Goal: Complete application form: Complete application form

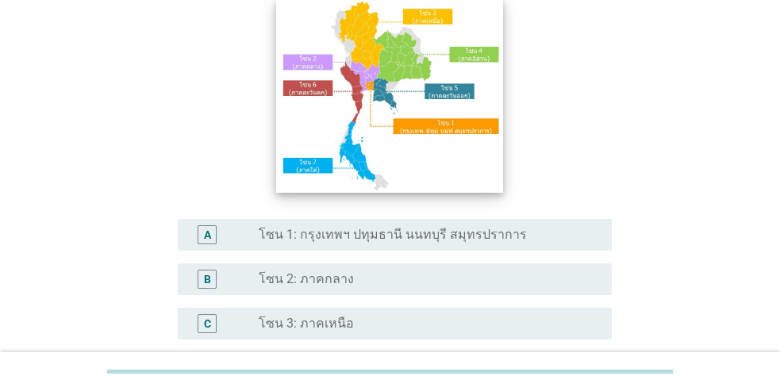
scroll to position [159, 0]
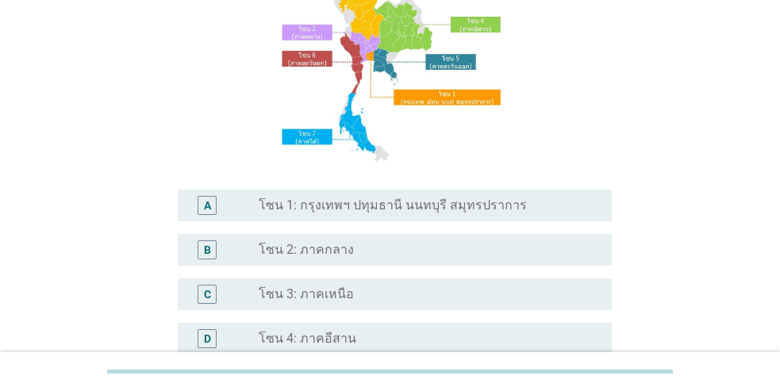
click at [342, 202] on label "โซน 1: กรุงเทพฯ ปทุมธานี นนทบุรี สมุทรปราการ" at bounding box center [393, 206] width 268 height 16
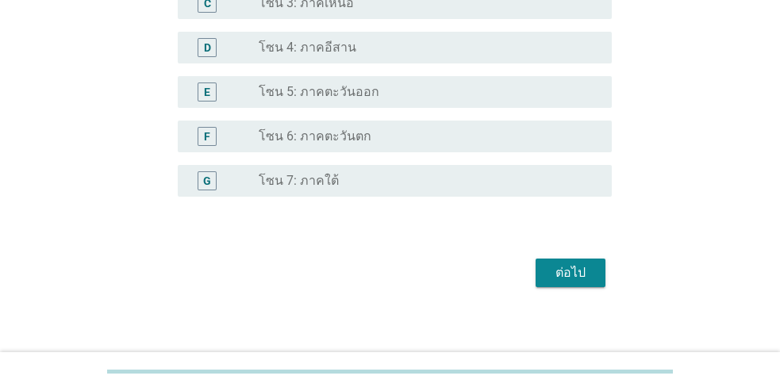
scroll to position [459, 0]
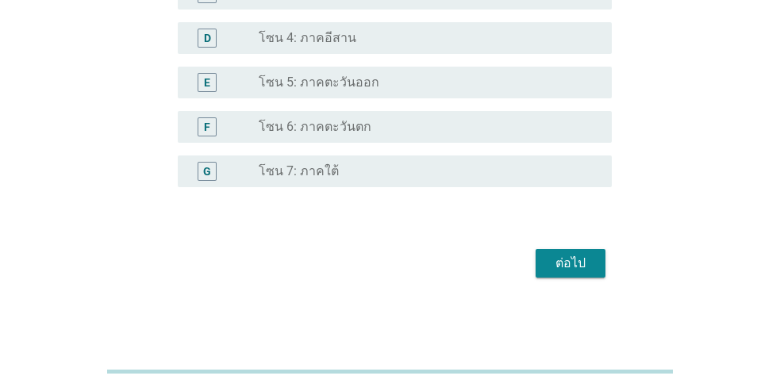
click at [591, 263] on div "ต่อไป" at bounding box center [570, 263] width 44 height 19
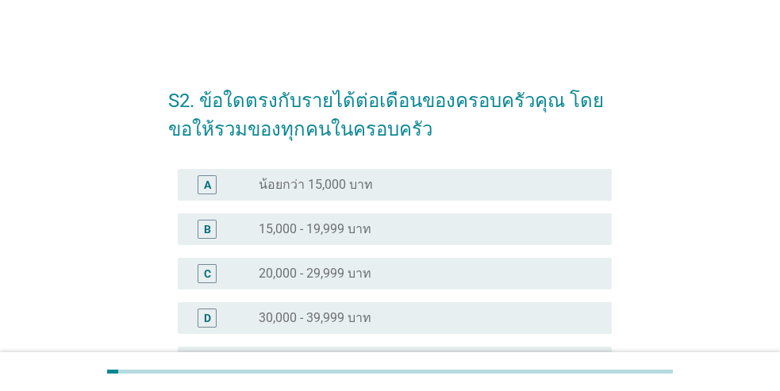
scroll to position [238, 0]
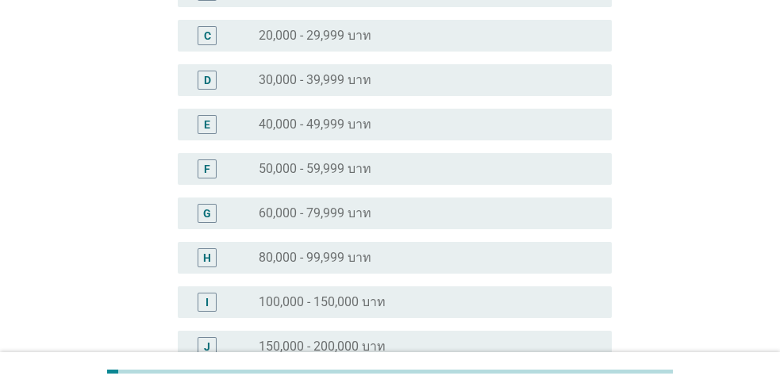
click at [313, 207] on label "60,000 - 79,999 บาท" at bounding box center [315, 214] width 113 height 16
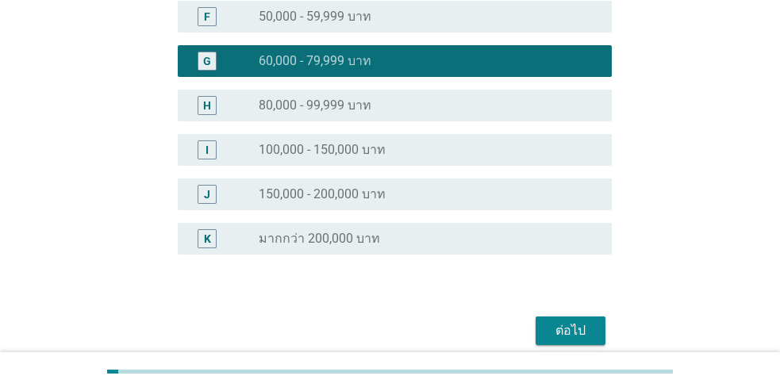
scroll to position [458, 0]
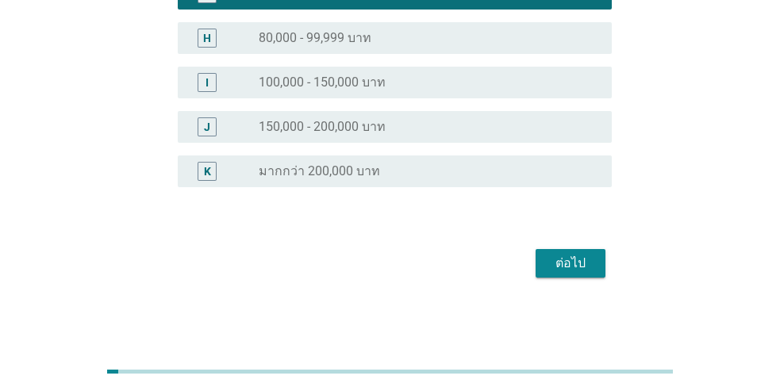
click at [547, 262] on button "ต่อไป" at bounding box center [571, 263] width 70 height 29
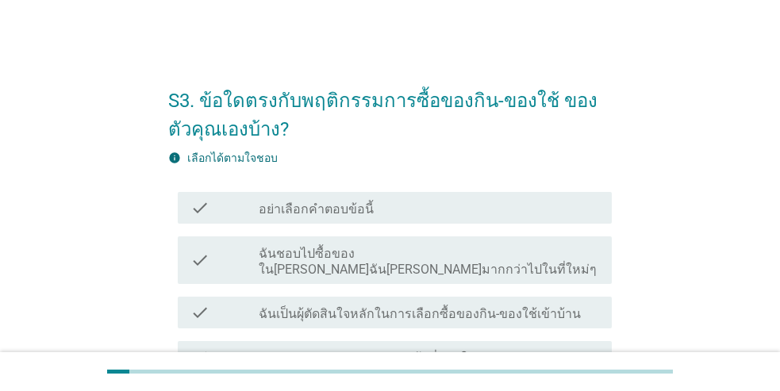
scroll to position [79, 0]
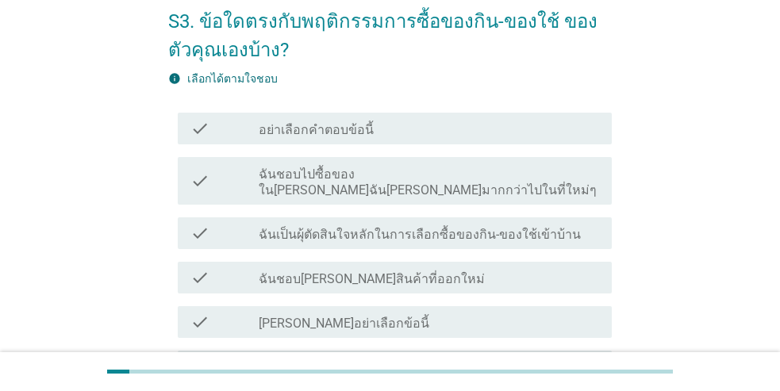
click at [375, 227] on label "ฉันเป็นผุ้ตัดสินใจหลักในการเลือกซื้อของกิน-ของใช้เข้าบ้าน" at bounding box center [420, 235] width 322 height 16
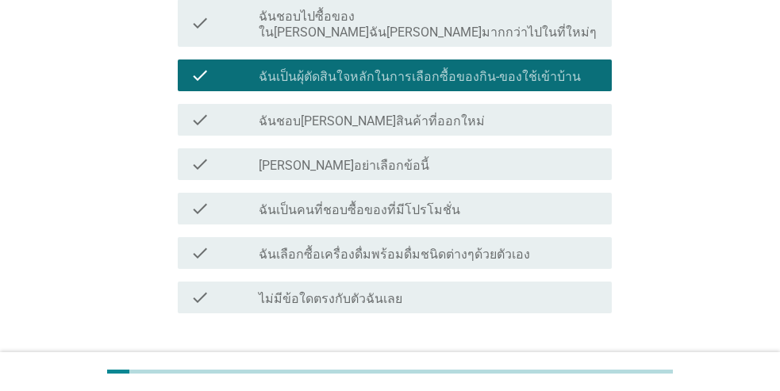
scroll to position [238, 0]
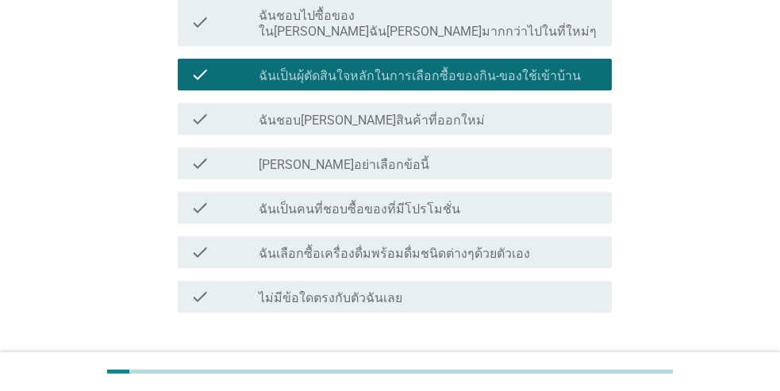
click at [356, 202] on label "ฉันเป็นคนที่ชอบซื้อของที่มีโปรโมชั่น" at bounding box center [360, 210] width 202 height 16
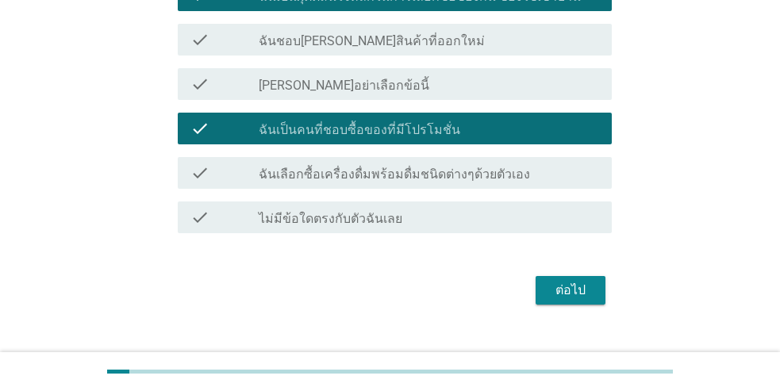
scroll to position [329, 0]
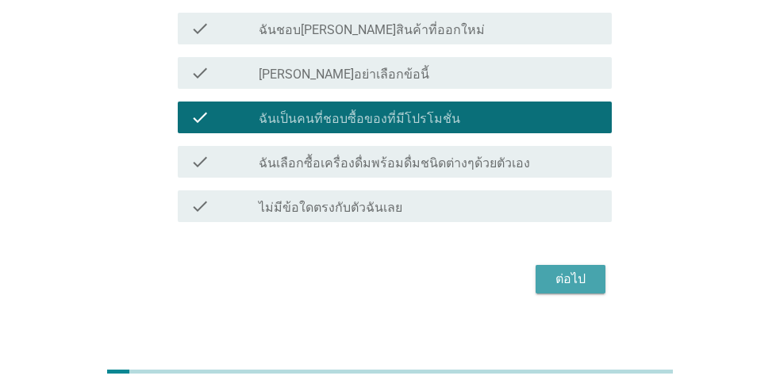
click at [570, 270] on div "ต่อไป" at bounding box center [570, 279] width 44 height 19
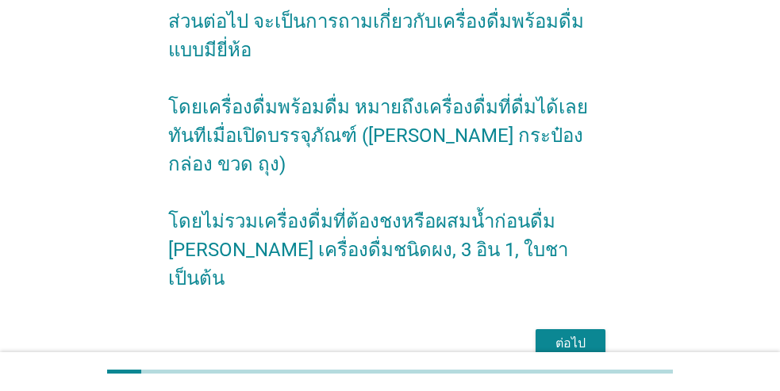
scroll to position [131, 0]
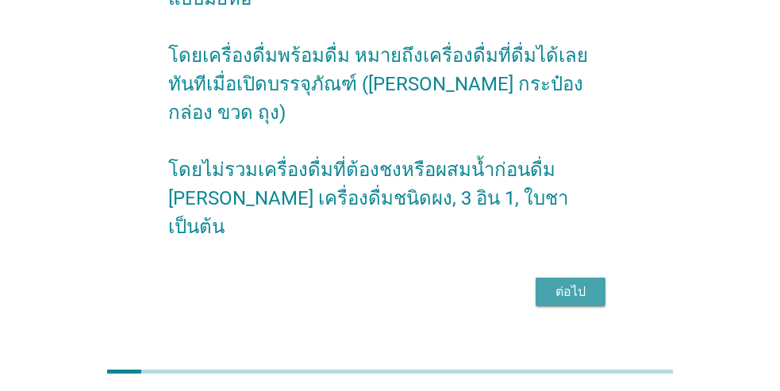
click at [562, 282] on div "ต่อไป" at bounding box center [570, 291] width 44 height 19
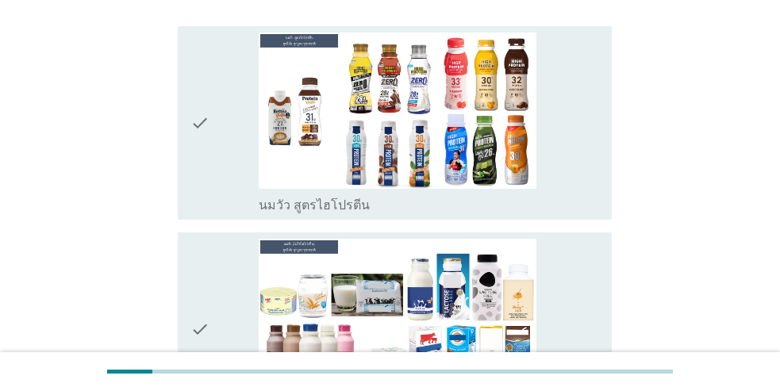
scroll to position [397, 0]
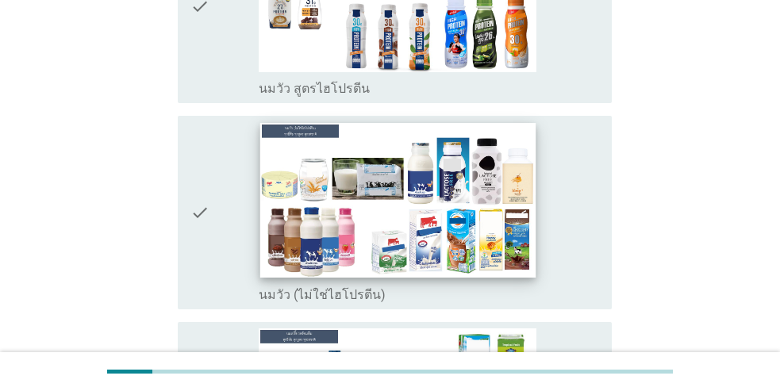
click at [307, 205] on img at bounding box center [396, 200] width 275 height 155
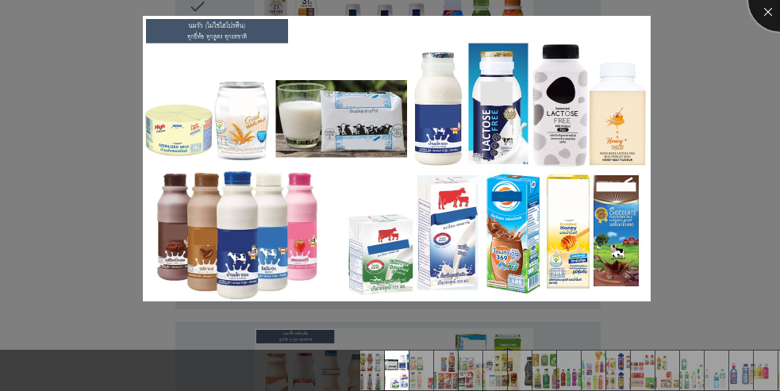
click at [768, 8] on div at bounding box center [779, -1] width 63 height 63
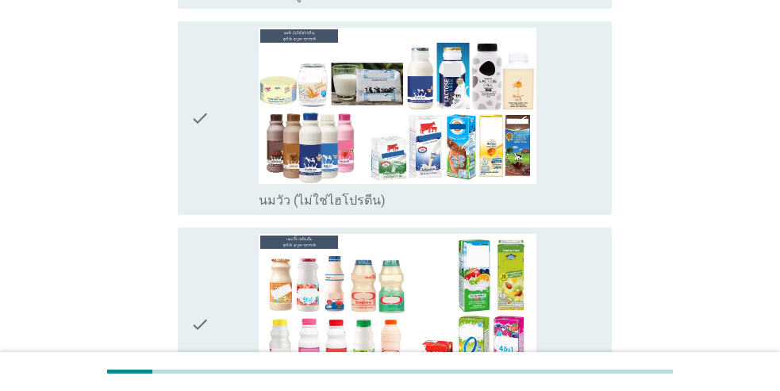
scroll to position [555, 0]
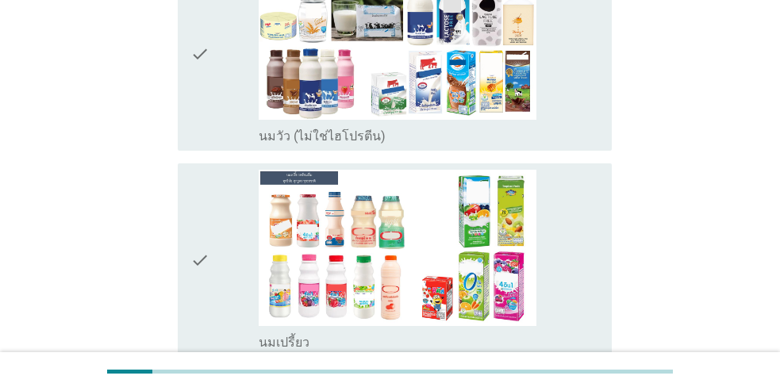
click at [208, 237] on icon "check" at bounding box center [199, 260] width 19 height 181
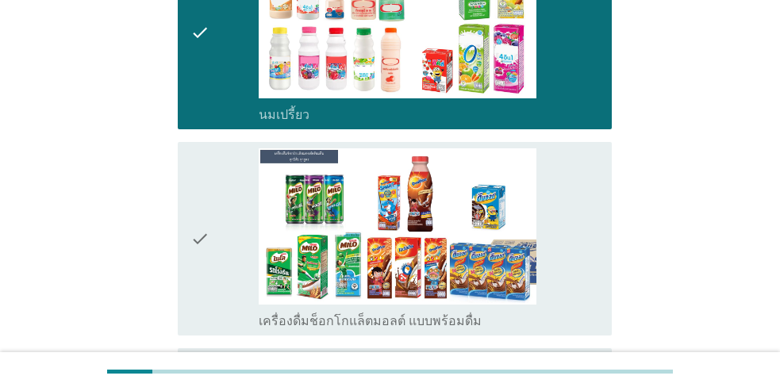
scroll to position [794, 0]
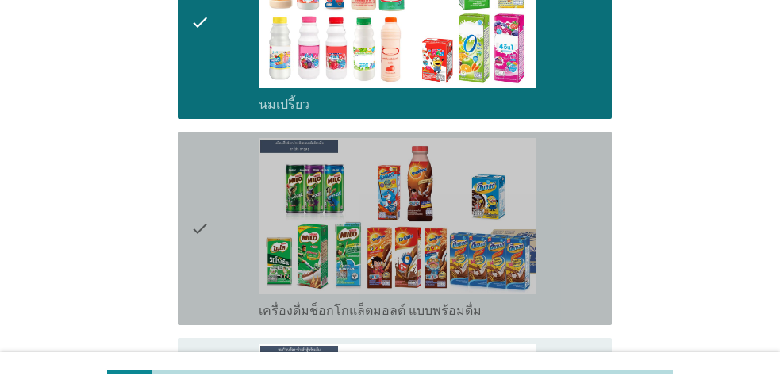
click at [208, 237] on icon "check" at bounding box center [199, 228] width 19 height 181
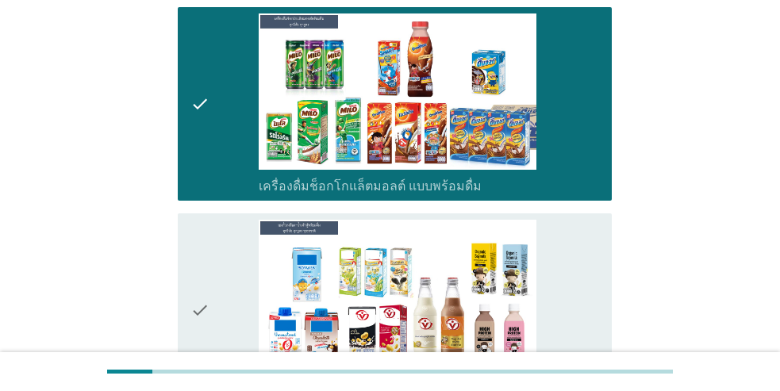
scroll to position [952, 0]
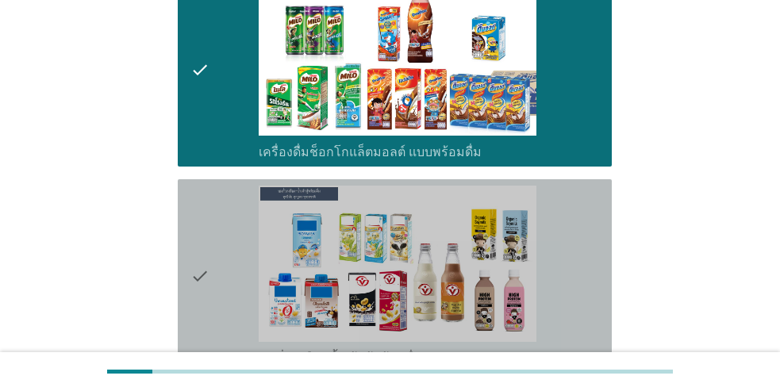
click at [208, 240] on icon "check" at bounding box center [199, 276] width 19 height 181
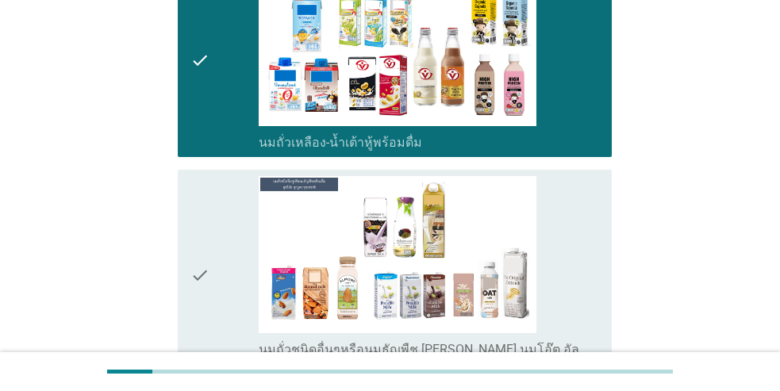
scroll to position [1190, 0]
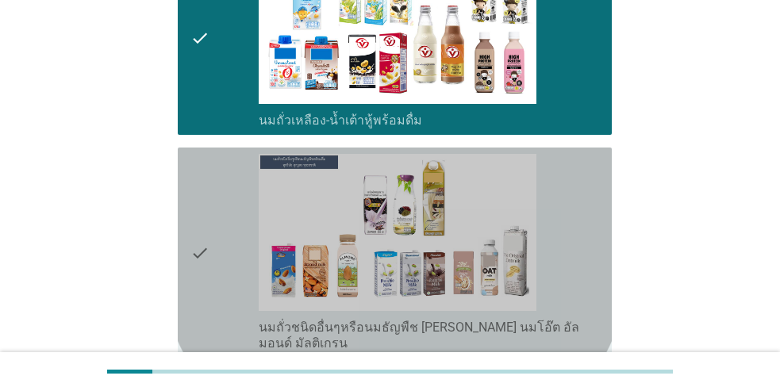
click at [208, 240] on icon "check" at bounding box center [199, 252] width 19 height 197
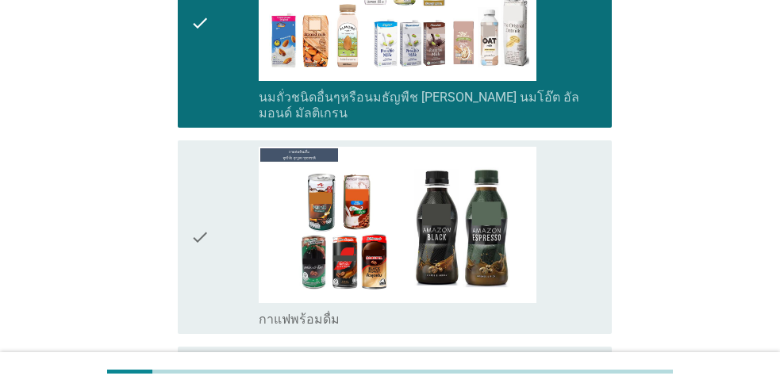
scroll to position [1428, 0]
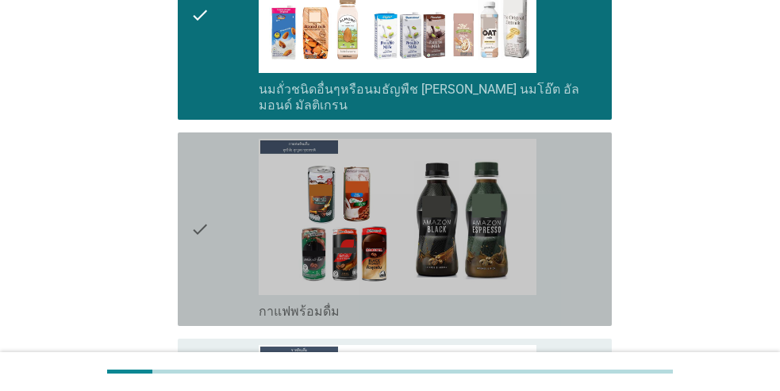
click at [208, 240] on icon "check" at bounding box center [199, 229] width 19 height 181
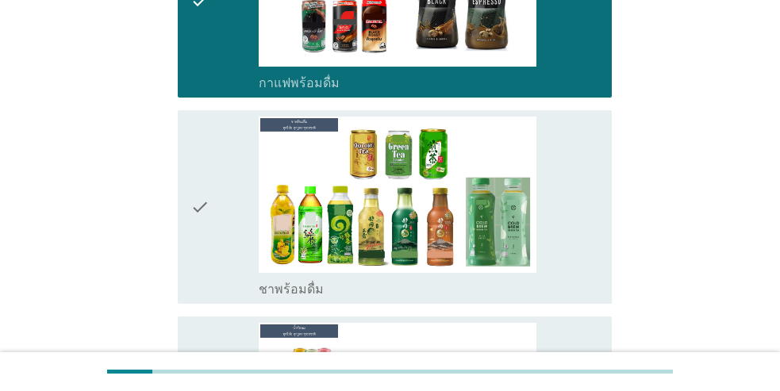
scroll to position [1666, 0]
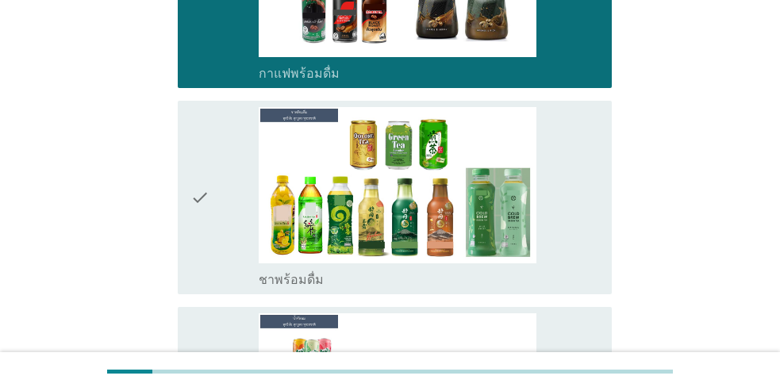
click at [206, 214] on icon "check" at bounding box center [199, 197] width 19 height 181
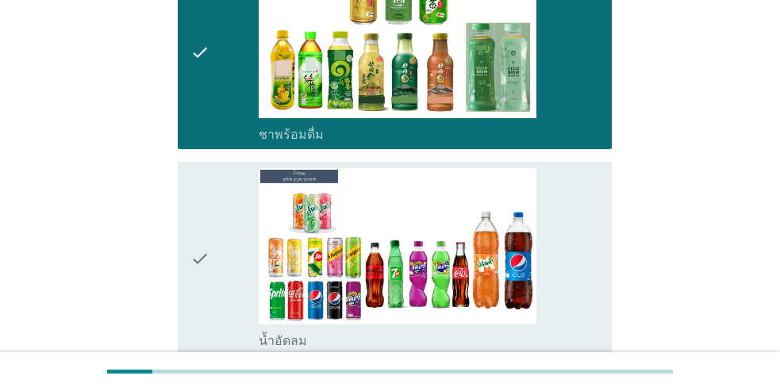
scroll to position [1825, 0]
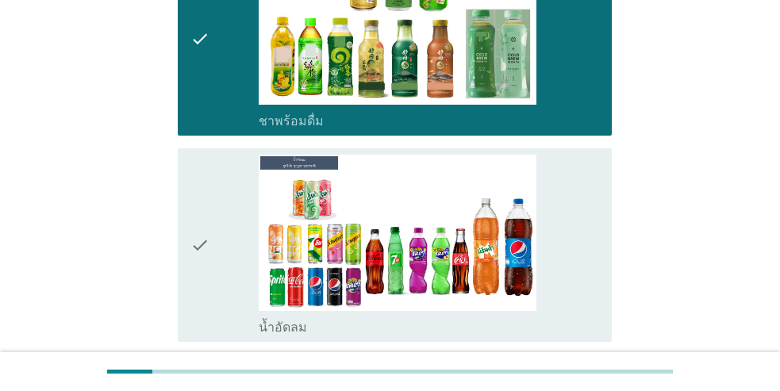
click at [206, 214] on icon "check" at bounding box center [199, 245] width 19 height 181
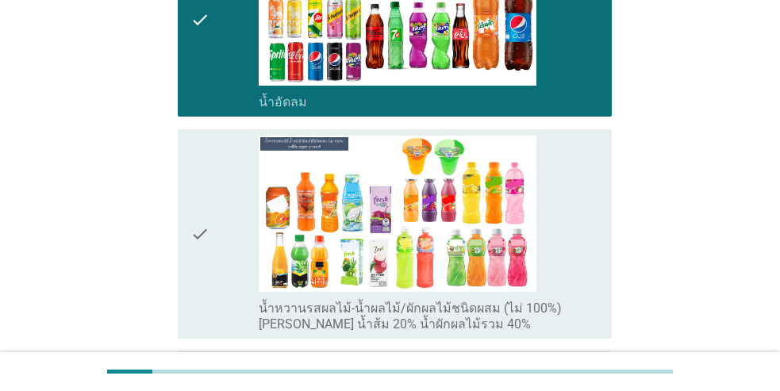
scroll to position [2063, 0]
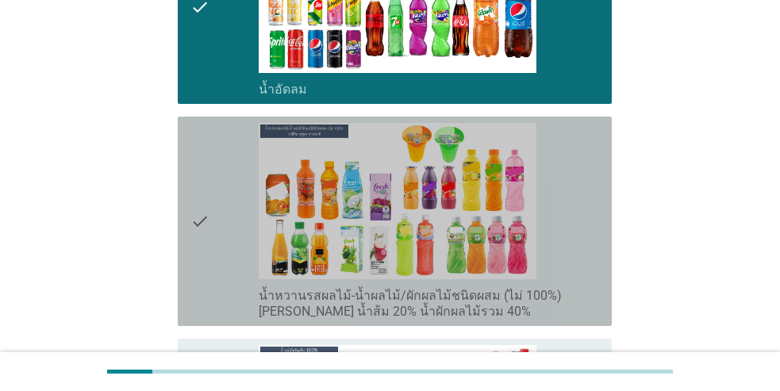
click at [206, 214] on icon "check" at bounding box center [199, 221] width 19 height 197
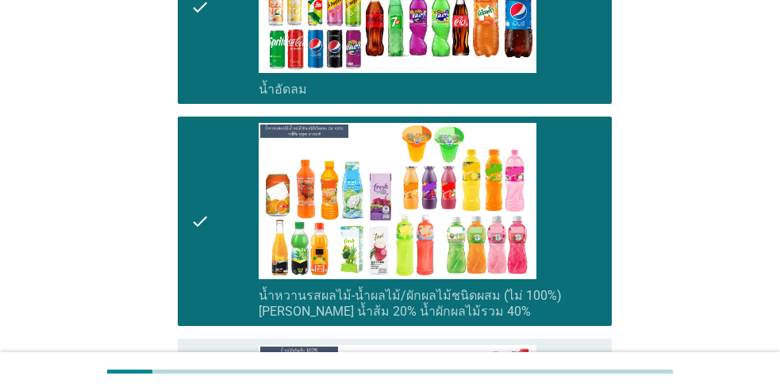
scroll to position [2222, 0]
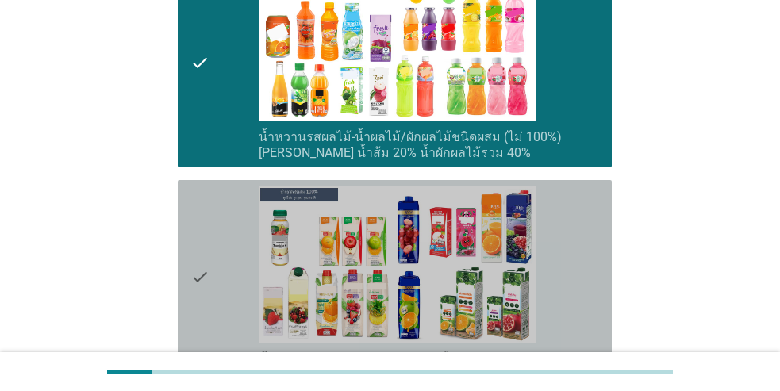
click at [206, 217] on icon "check" at bounding box center [199, 276] width 19 height 181
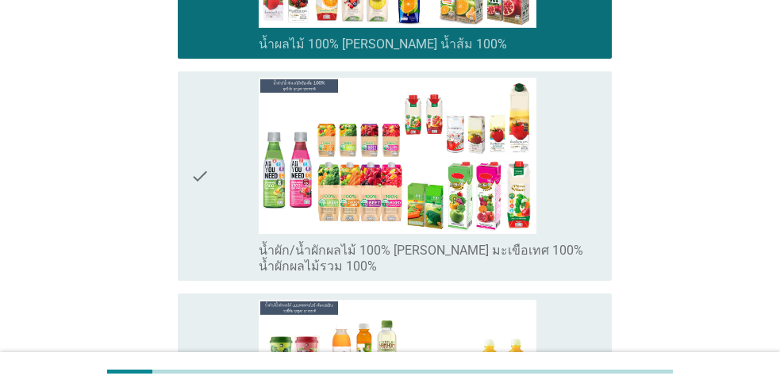
scroll to position [2539, 0]
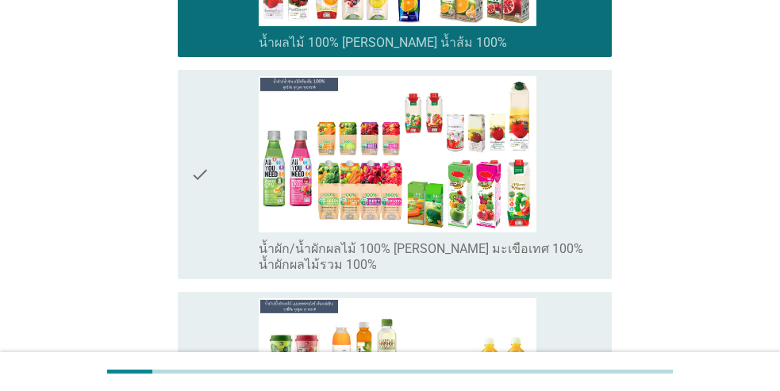
click at [205, 202] on icon "check" at bounding box center [199, 174] width 19 height 197
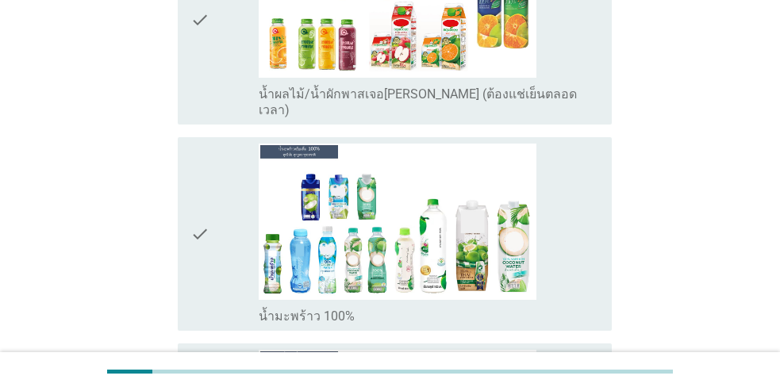
scroll to position [2936, 0]
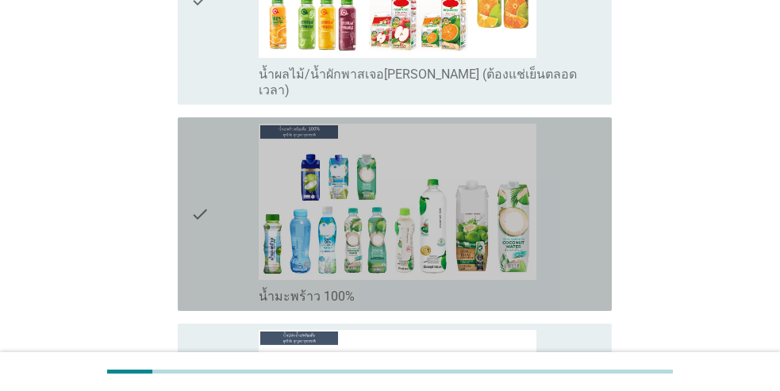
click at [203, 198] on icon "check" at bounding box center [199, 214] width 19 height 181
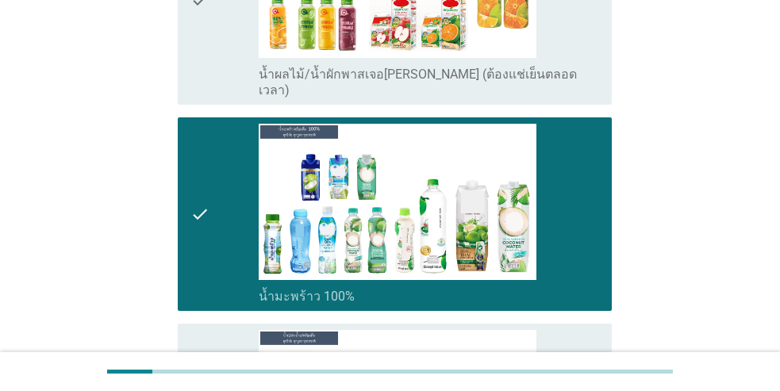
scroll to position [3095, 0]
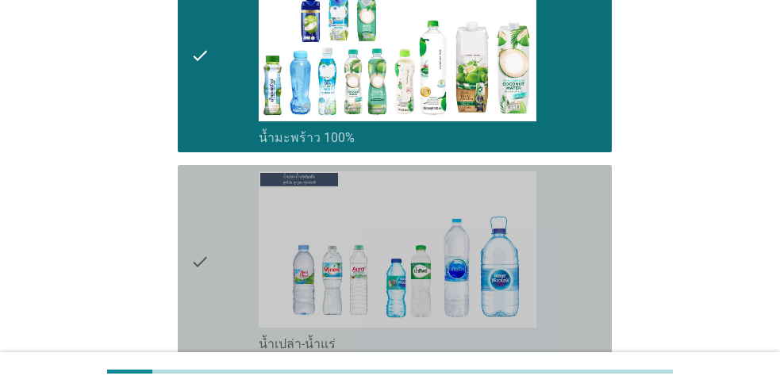
click at [213, 212] on div "check" at bounding box center [224, 261] width 68 height 181
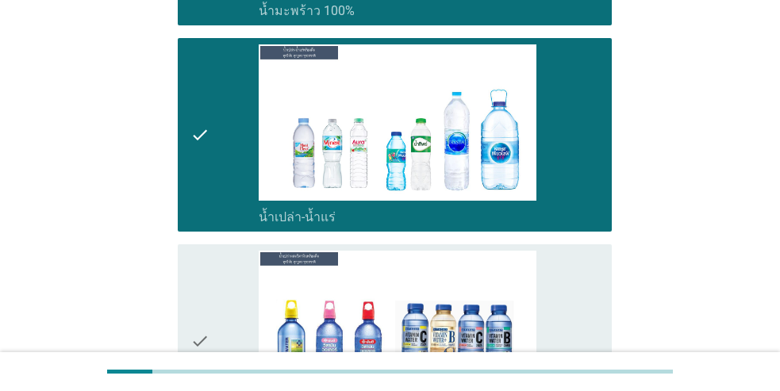
scroll to position [3333, 0]
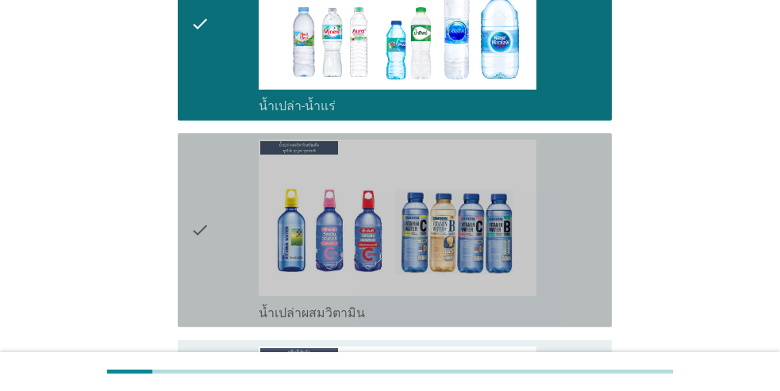
click at [213, 212] on div "check" at bounding box center [224, 230] width 68 height 181
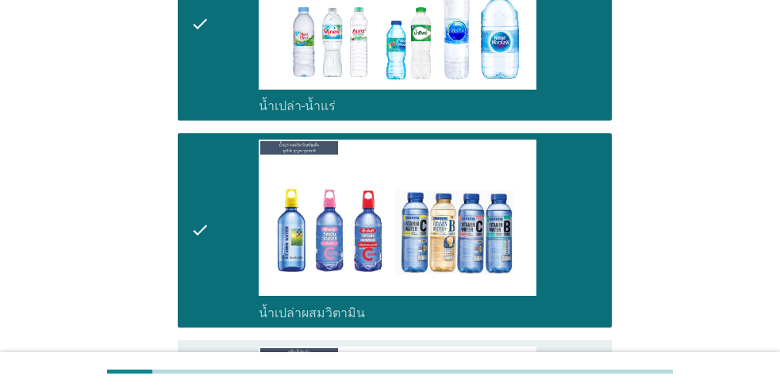
scroll to position [3571, 0]
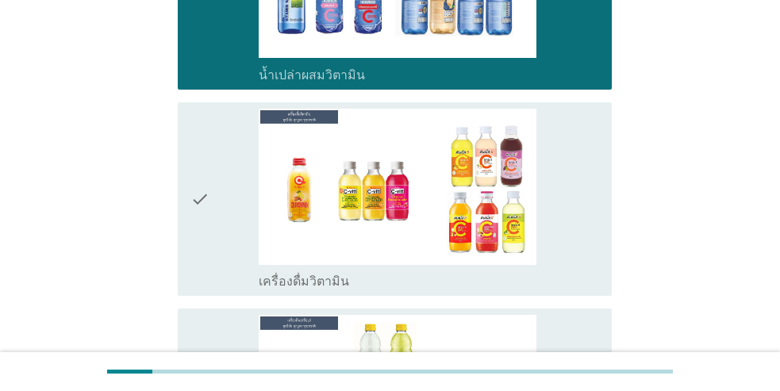
click at [209, 201] on div "check" at bounding box center [224, 199] width 68 height 181
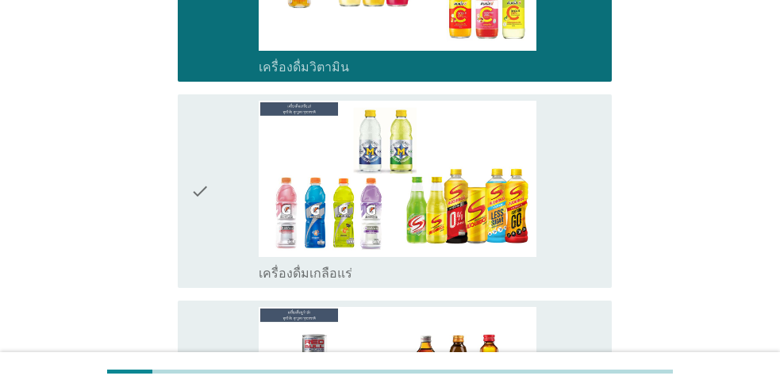
scroll to position [3809, 0]
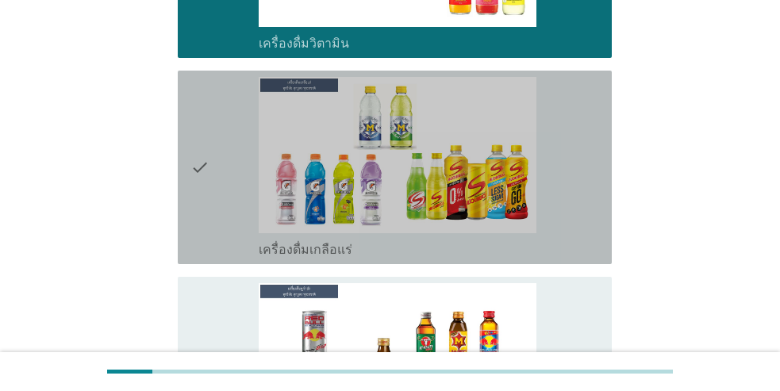
click at [209, 169] on icon "check" at bounding box center [199, 167] width 19 height 181
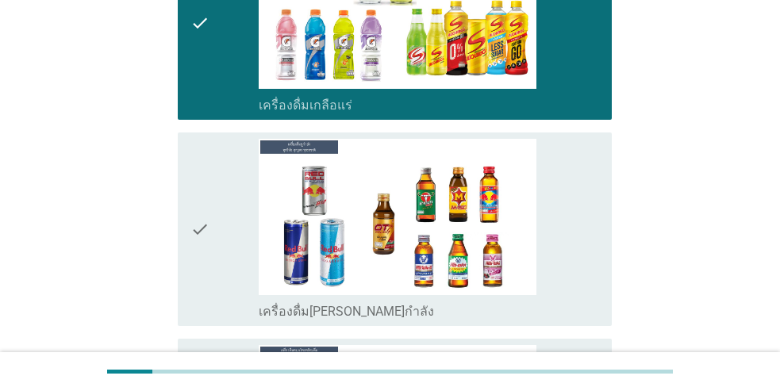
scroll to position [3968, 0]
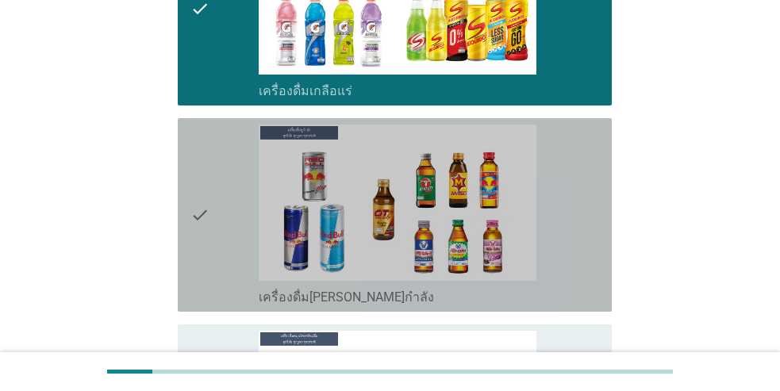
click at [212, 172] on div "check" at bounding box center [224, 215] width 68 height 181
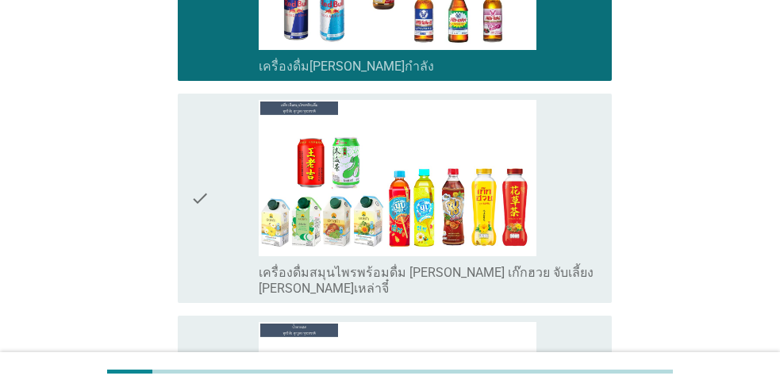
scroll to position [4206, 0]
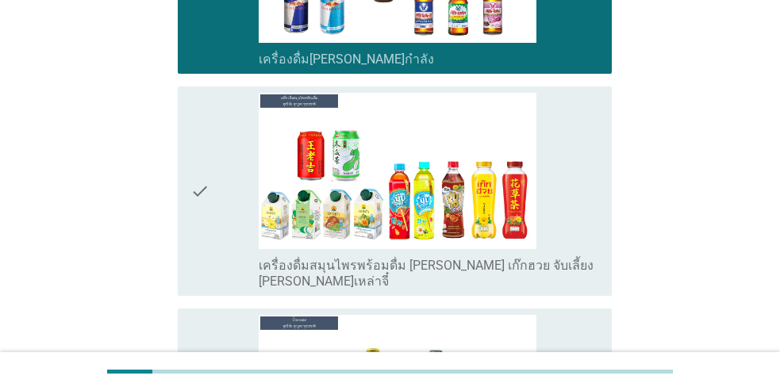
click at [212, 173] on div "check" at bounding box center [224, 191] width 68 height 197
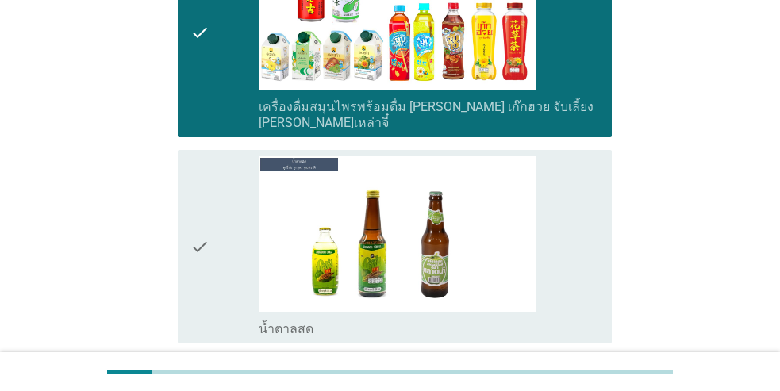
scroll to position [4523, 0]
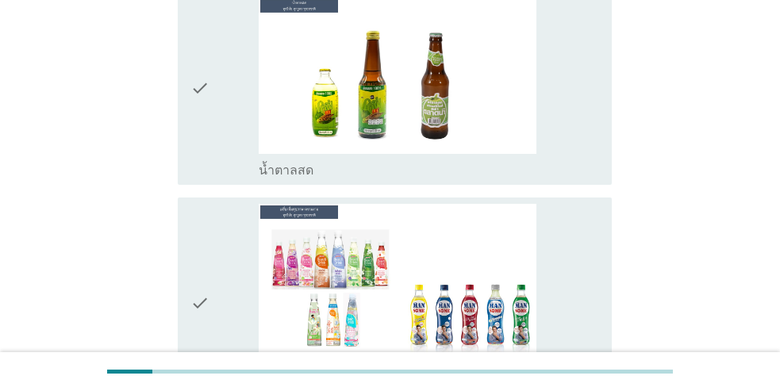
click at [225, 218] on div "check" at bounding box center [224, 302] width 68 height 197
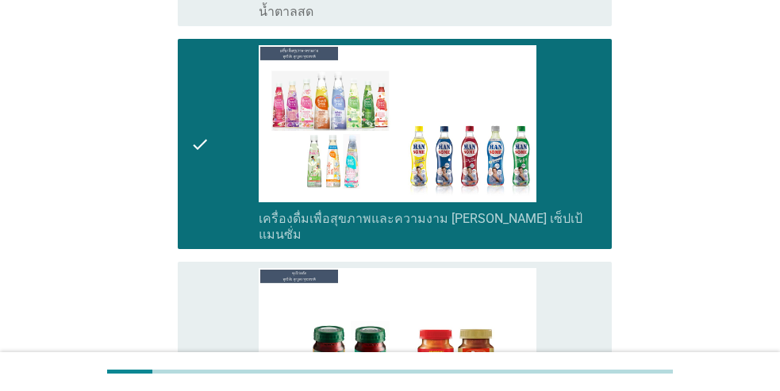
scroll to position [4841, 0]
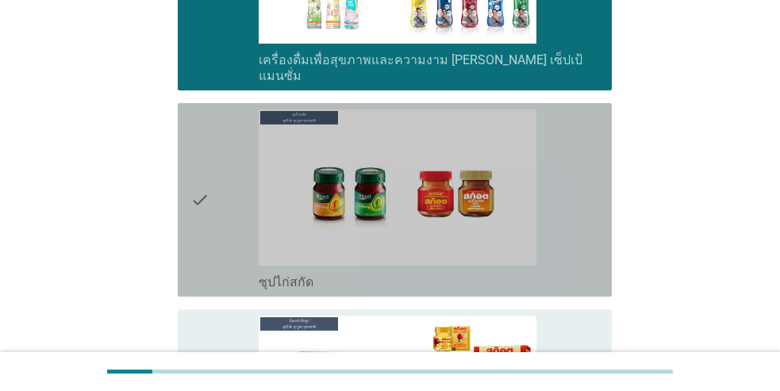
click at [232, 161] on div "check" at bounding box center [224, 200] width 68 height 181
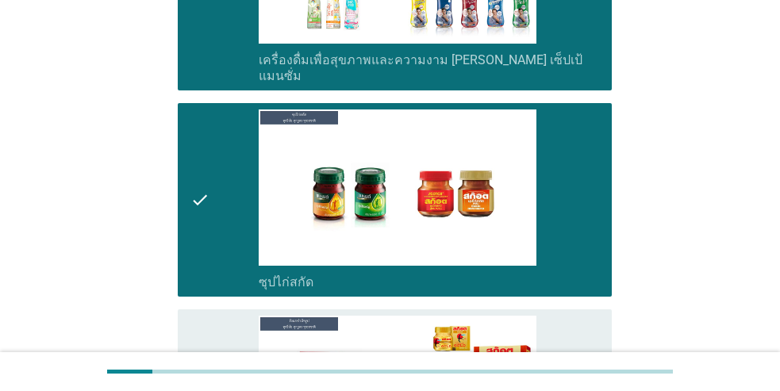
scroll to position [5046, 0]
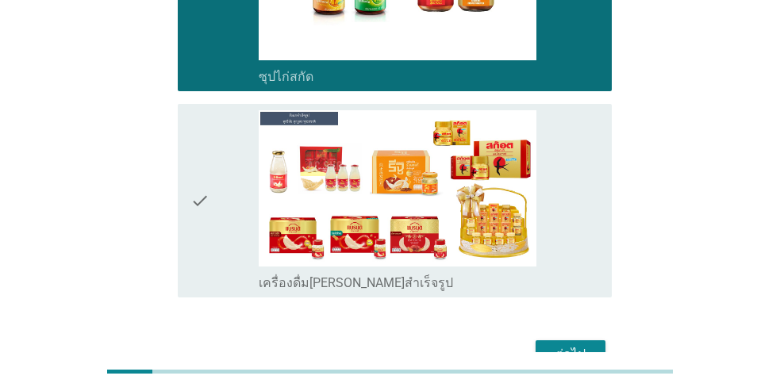
click at [225, 168] on div "check" at bounding box center [224, 200] width 68 height 181
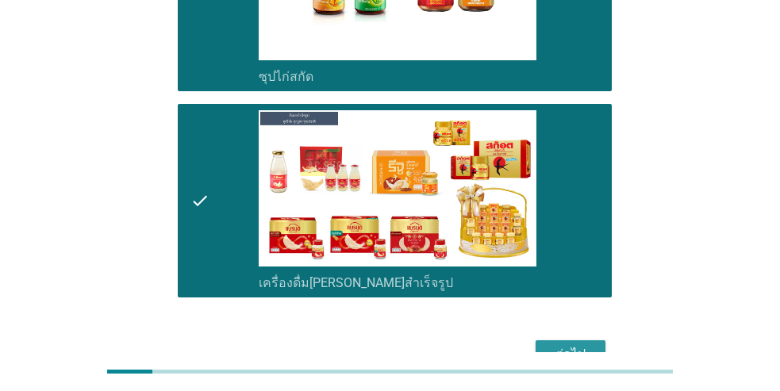
click at [575, 345] on div "ต่อไป" at bounding box center [570, 354] width 44 height 19
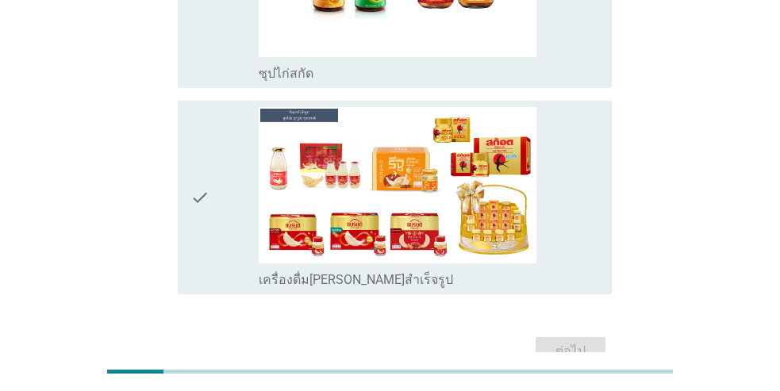
scroll to position [3947, 0]
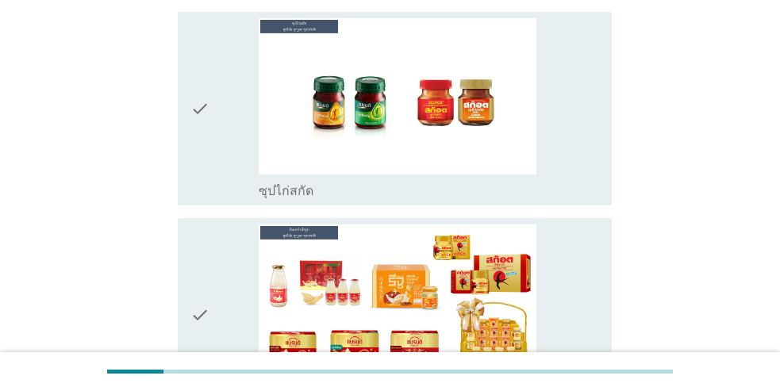
click at [205, 235] on icon "check" at bounding box center [199, 315] width 19 height 181
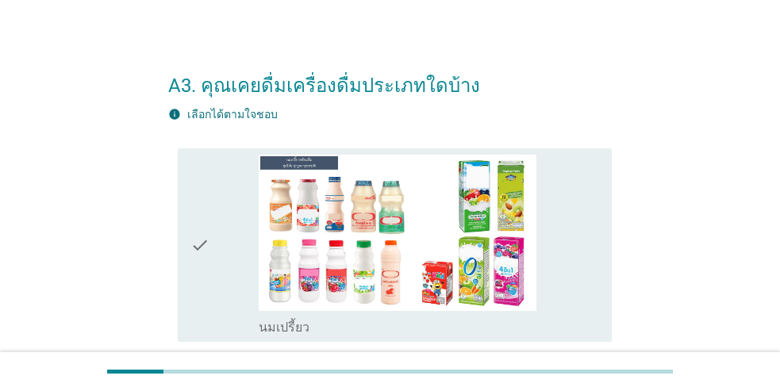
scroll to position [0, 0]
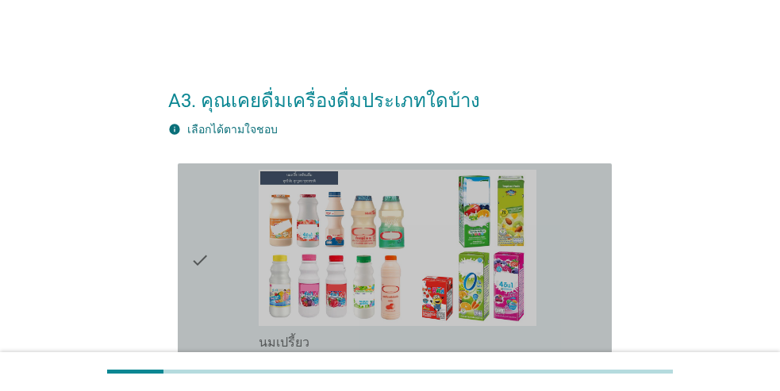
click at [219, 252] on div "check" at bounding box center [224, 260] width 68 height 181
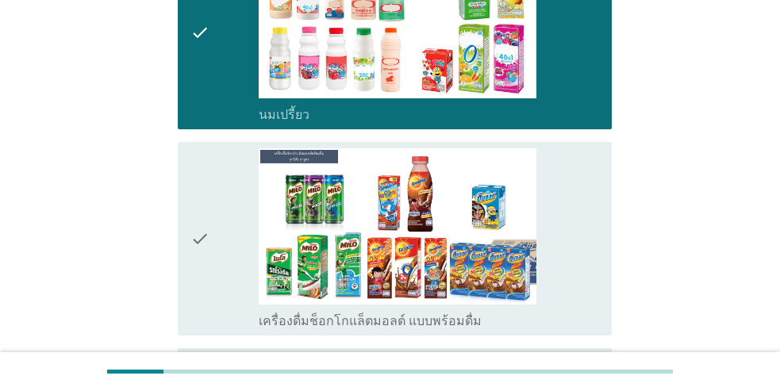
scroll to position [238, 0]
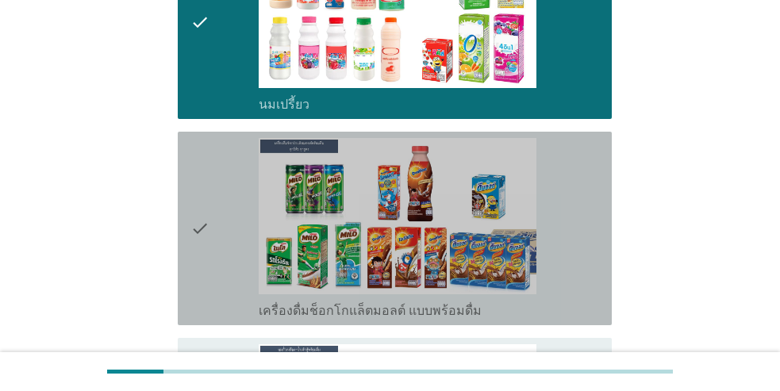
click at [211, 249] on div "check" at bounding box center [224, 228] width 68 height 181
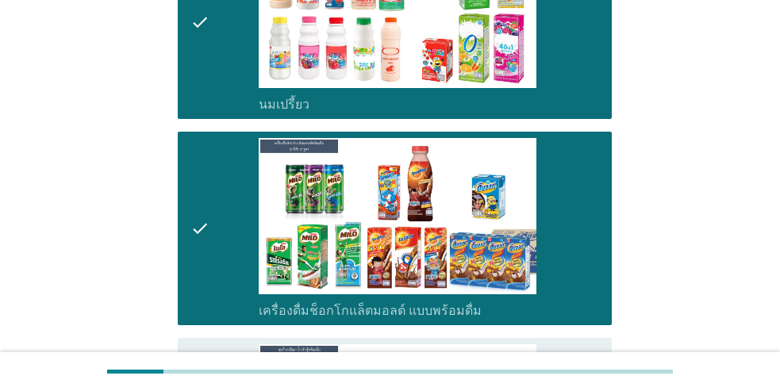
scroll to position [476, 0]
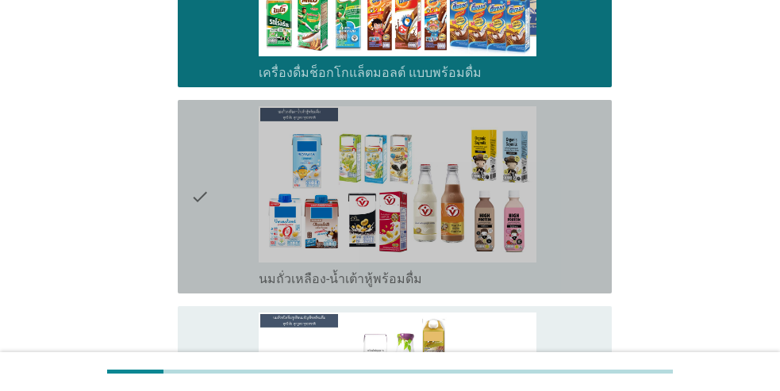
click at [220, 212] on div "check" at bounding box center [224, 196] width 68 height 181
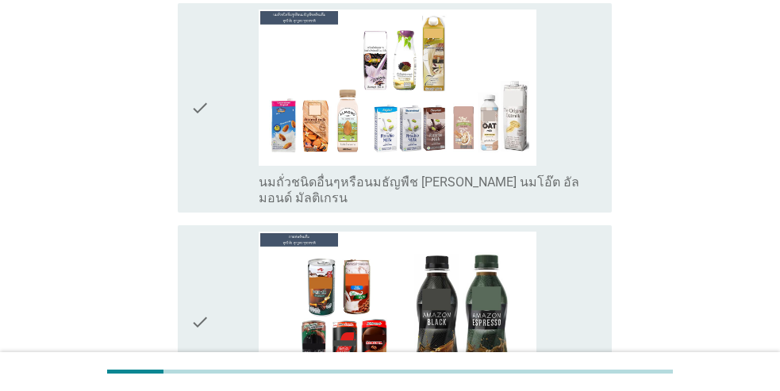
scroll to position [794, 0]
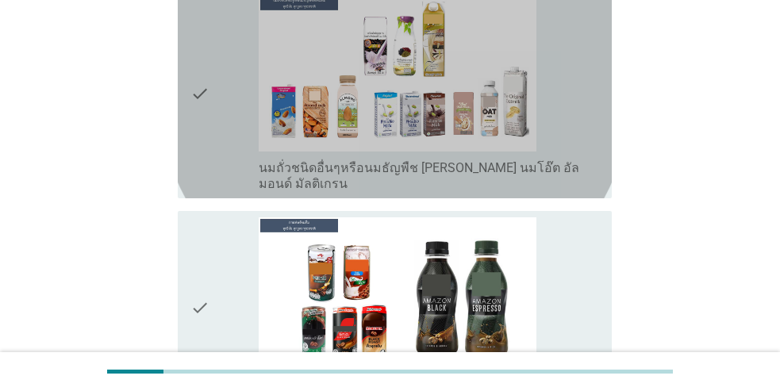
click at [208, 132] on icon "check" at bounding box center [199, 93] width 19 height 197
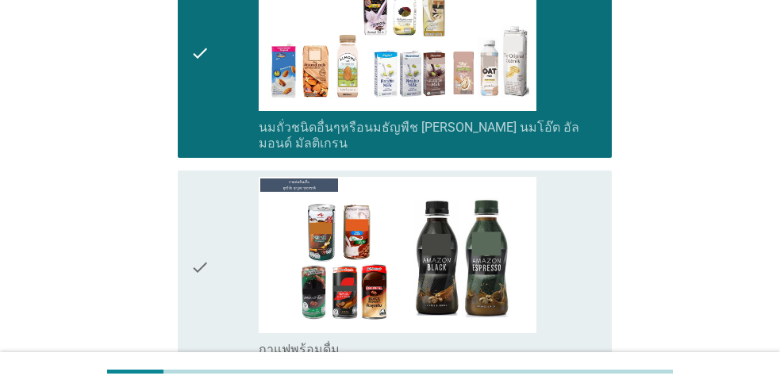
scroll to position [952, 0]
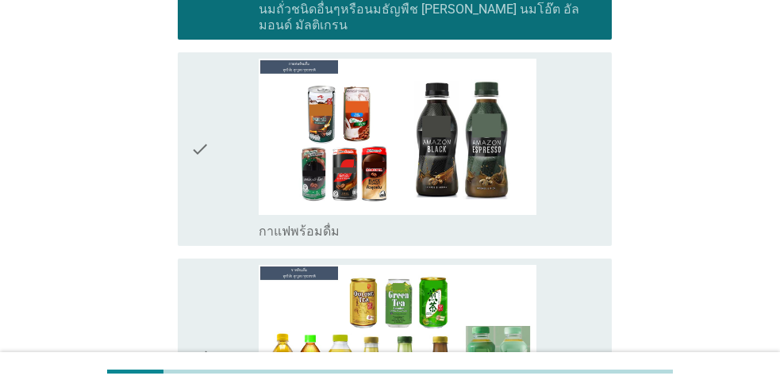
click at [224, 159] on div "check" at bounding box center [224, 149] width 68 height 181
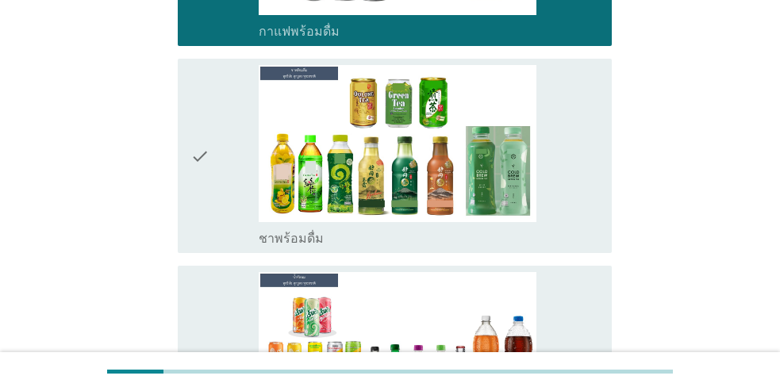
scroll to position [1190, 0]
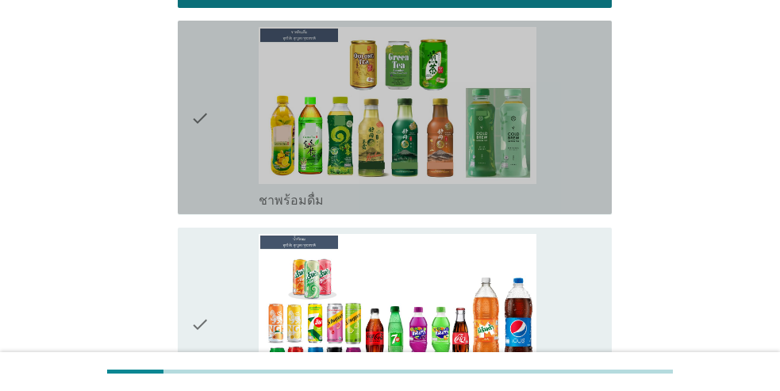
click at [221, 155] on div "check" at bounding box center [224, 117] width 68 height 181
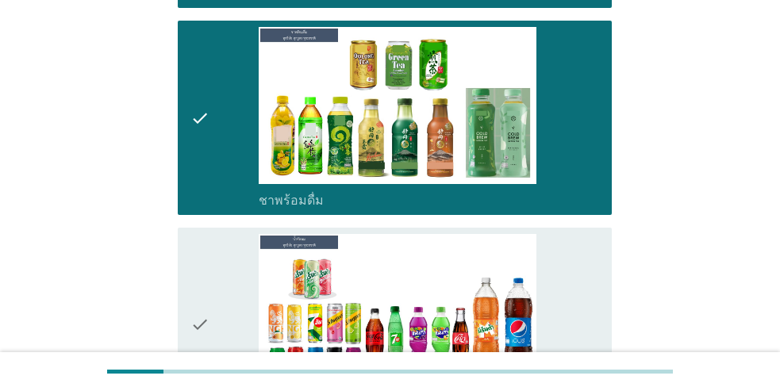
scroll to position [1270, 0]
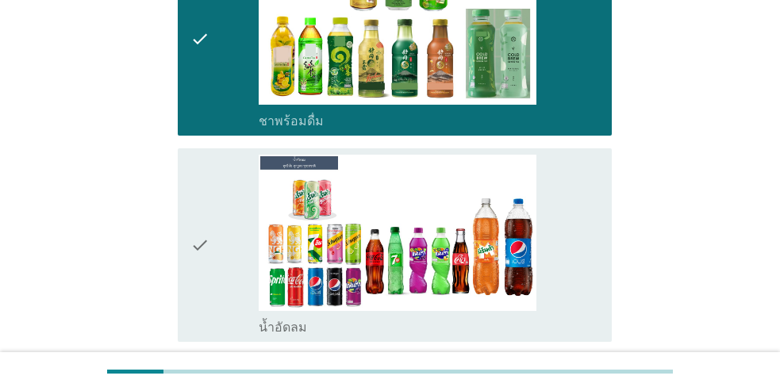
click at [221, 206] on div "check" at bounding box center [224, 245] width 68 height 181
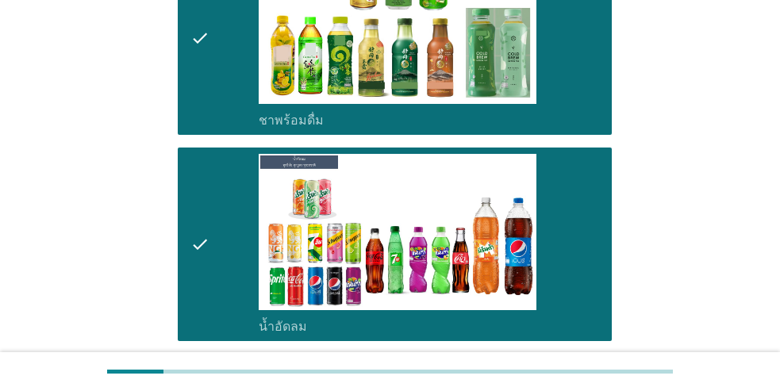
scroll to position [1508, 0]
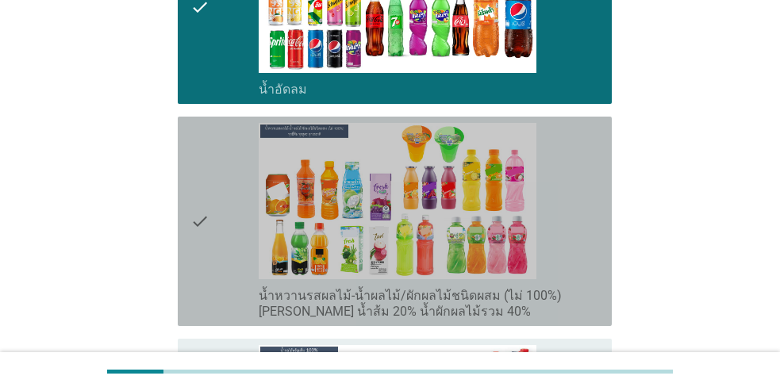
click at [221, 207] on div "check" at bounding box center [224, 221] width 68 height 197
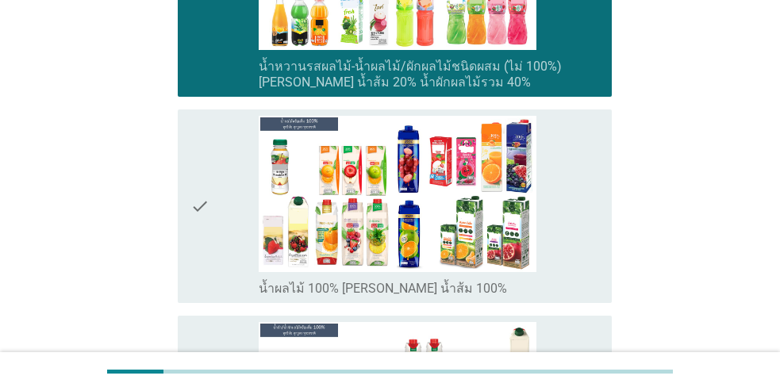
scroll to position [1746, 0]
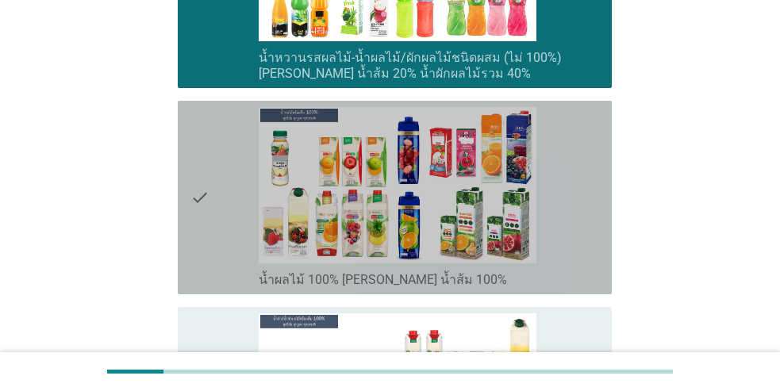
click at [221, 207] on div "check" at bounding box center [224, 197] width 68 height 181
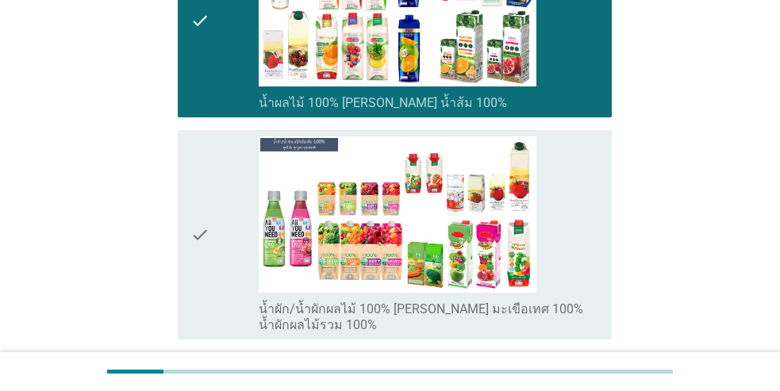
scroll to position [1984, 0]
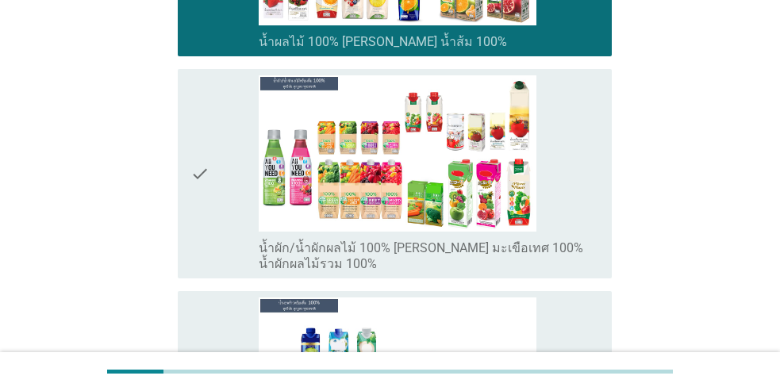
click at [221, 207] on div "check" at bounding box center [224, 173] width 68 height 197
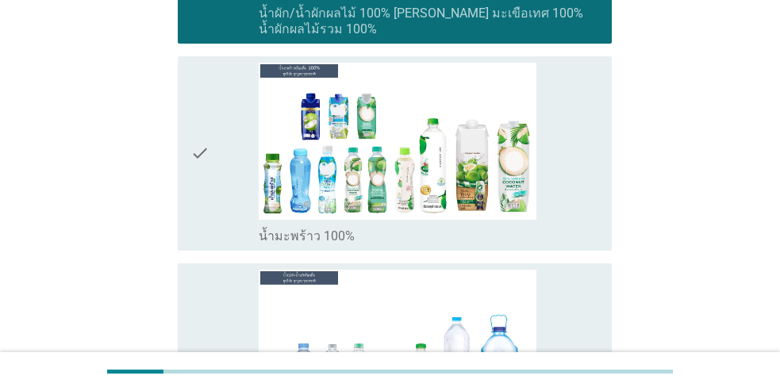
scroll to position [2222, 0]
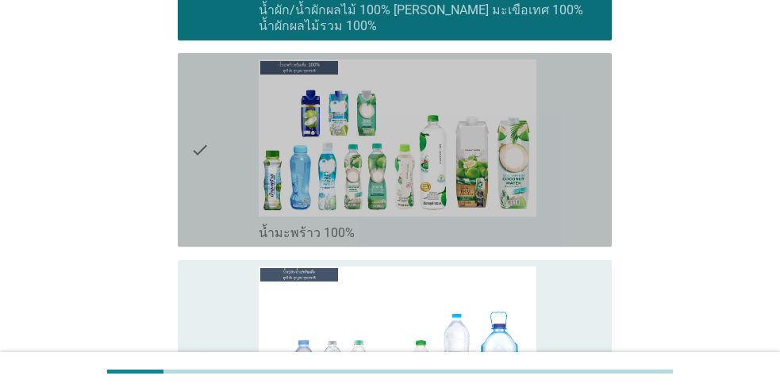
click at [220, 207] on div "check" at bounding box center [224, 150] width 68 height 181
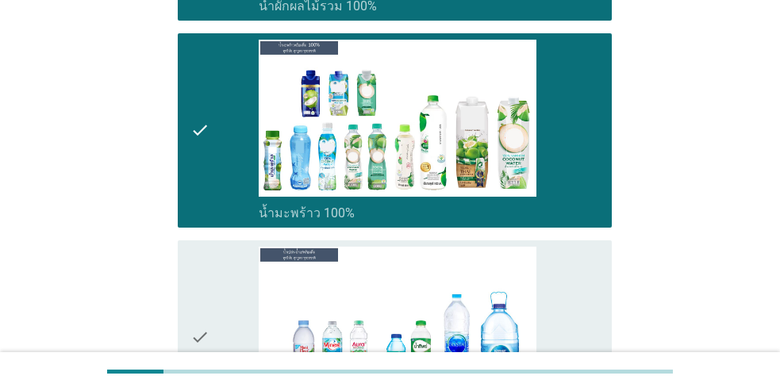
scroll to position [2460, 0]
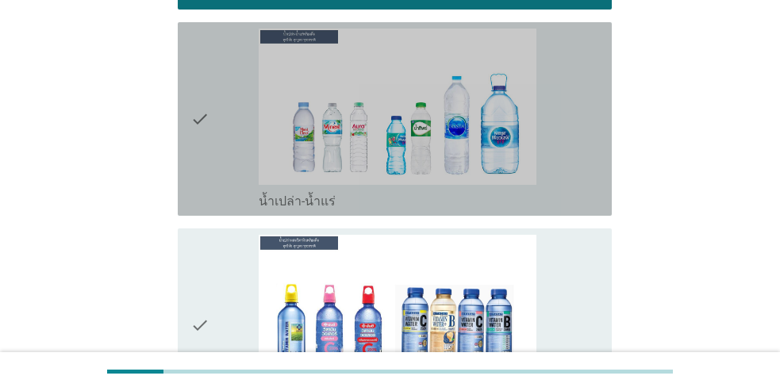
click at [210, 175] on div "check" at bounding box center [224, 119] width 68 height 181
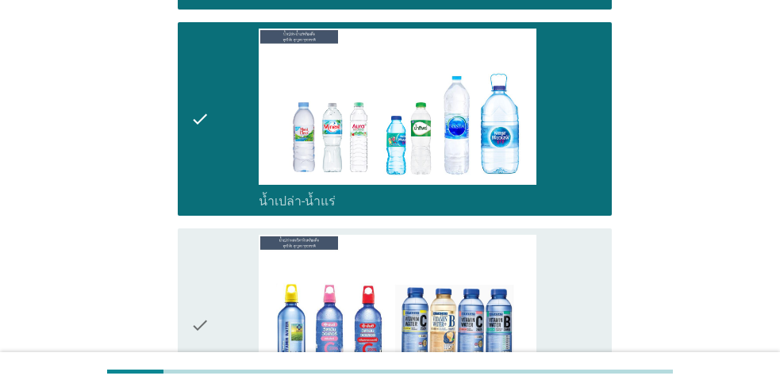
scroll to position [2619, 0]
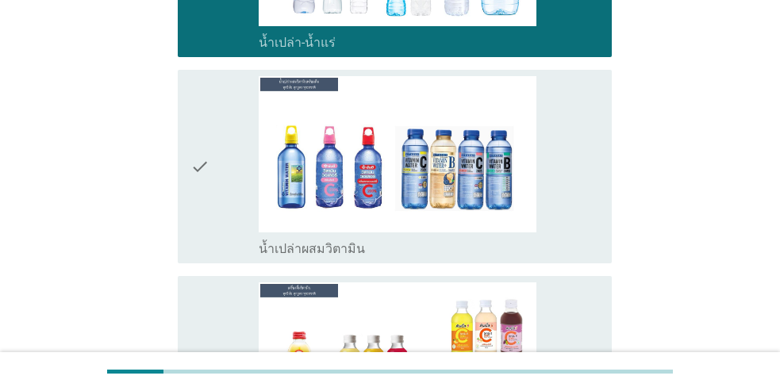
click at [213, 179] on div "check" at bounding box center [224, 166] width 68 height 181
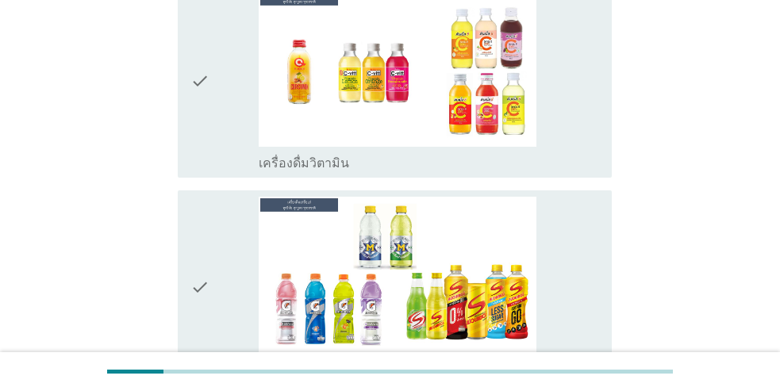
scroll to position [2936, 0]
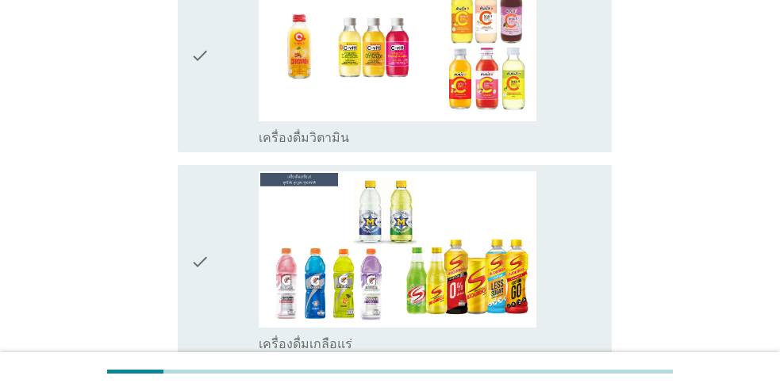
click at [200, 98] on icon "check" at bounding box center [199, 55] width 19 height 181
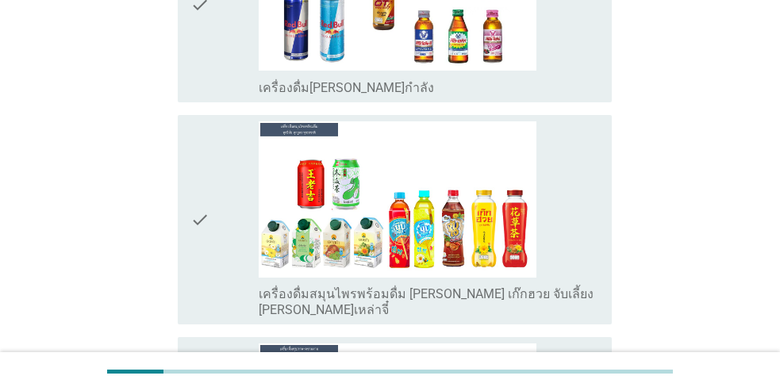
scroll to position [3412, 0]
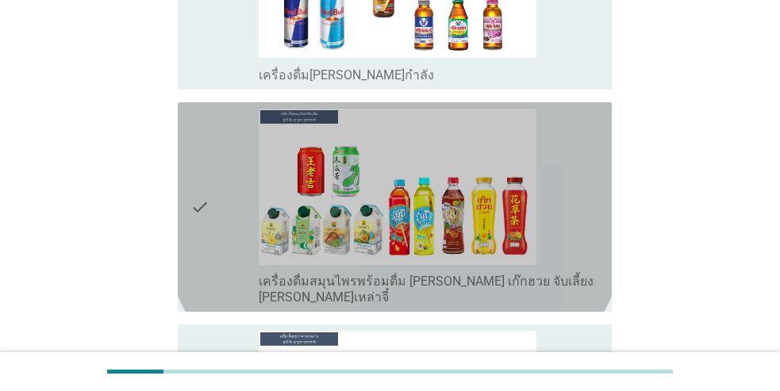
click at [202, 223] on icon "check" at bounding box center [199, 207] width 19 height 197
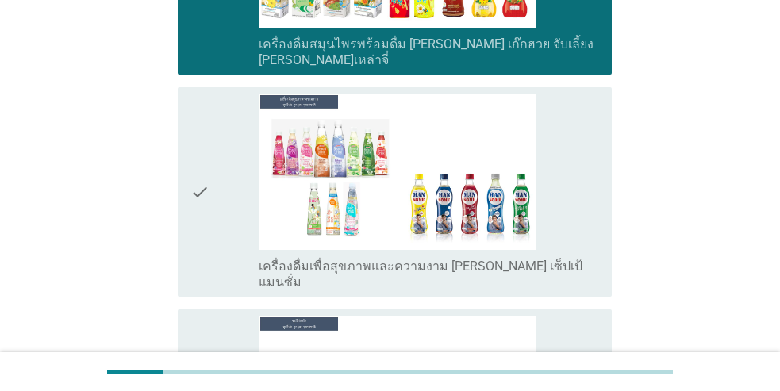
scroll to position [3650, 0]
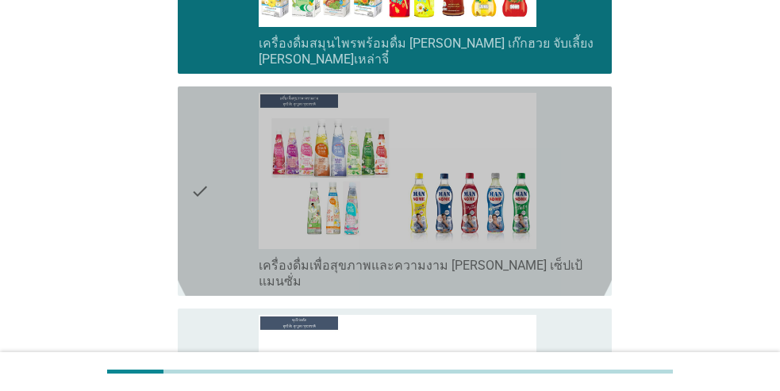
click at [200, 198] on icon "check" at bounding box center [199, 191] width 19 height 197
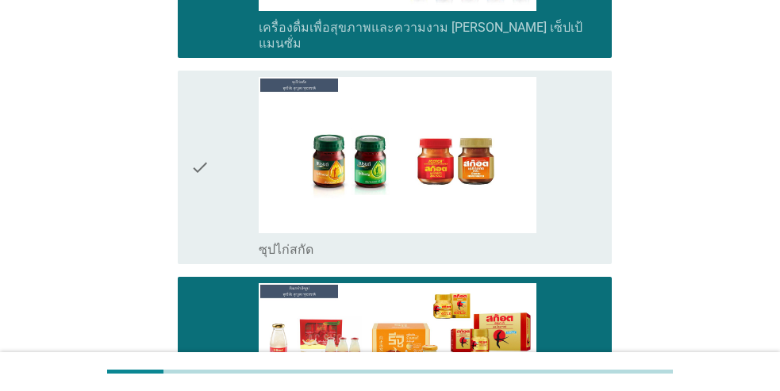
scroll to position [4106, 0]
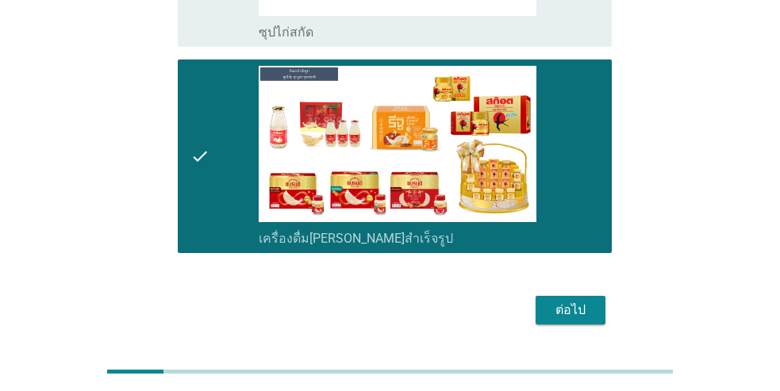
click at [576, 301] on div "ต่อไป" at bounding box center [570, 310] width 44 height 19
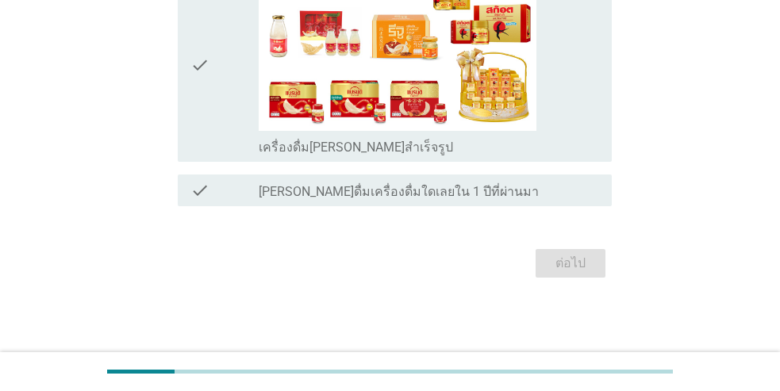
scroll to position [0, 0]
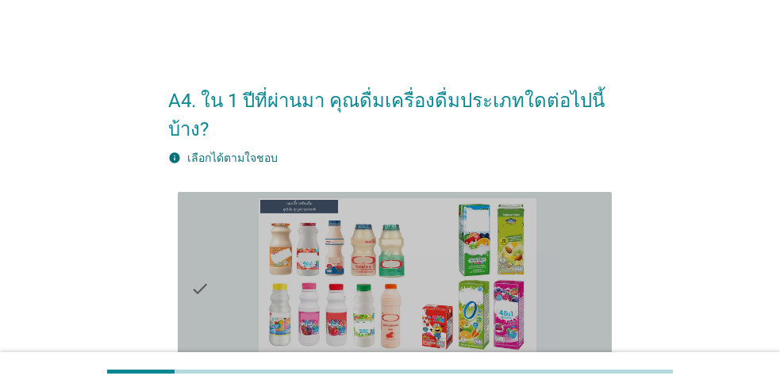
click at [202, 253] on icon "check" at bounding box center [199, 288] width 19 height 181
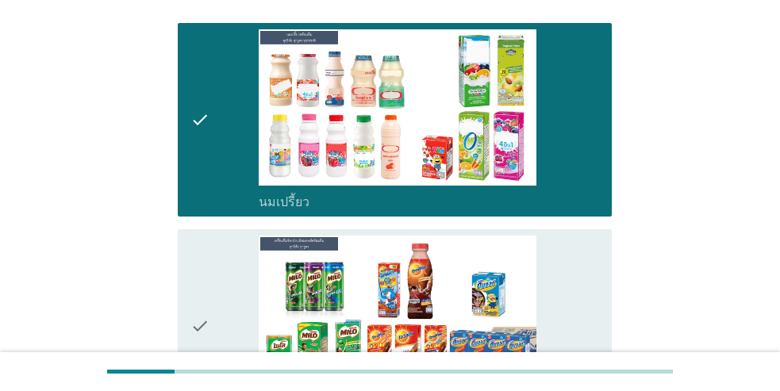
scroll to position [238, 0]
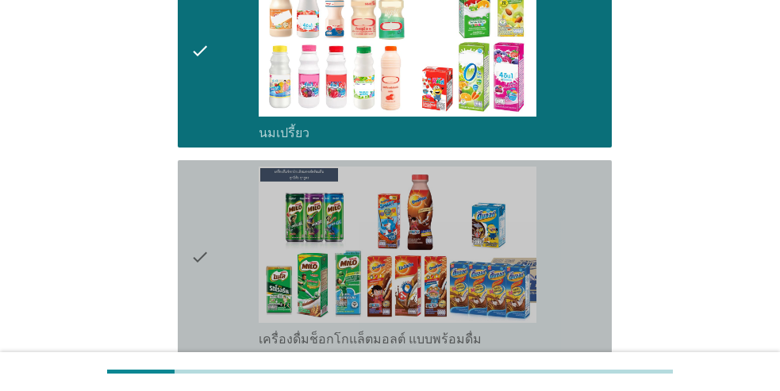
click at [198, 228] on icon "check" at bounding box center [199, 257] width 19 height 181
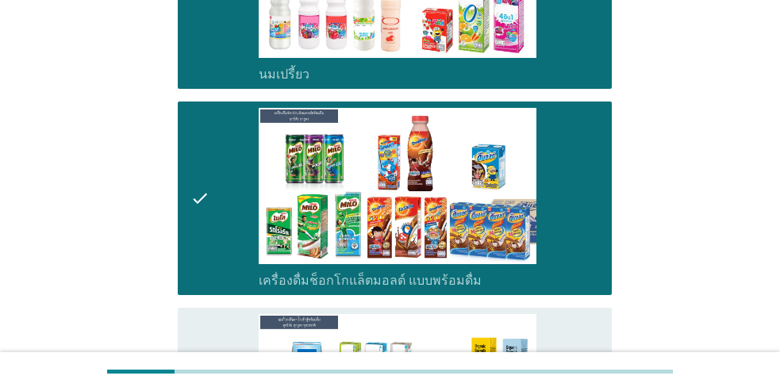
scroll to position [476, 0]
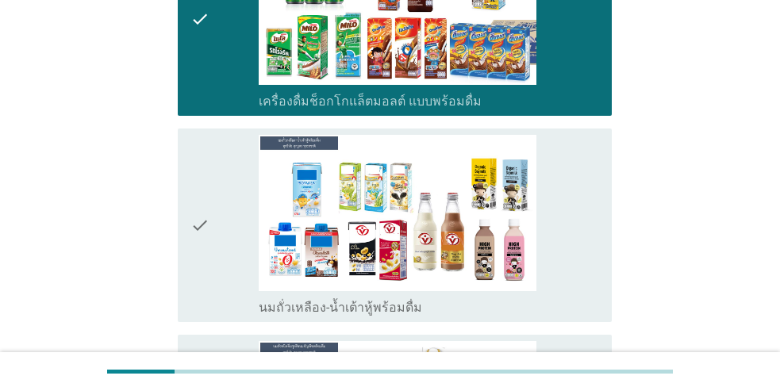
click at [215, 232] on div "check" at bounding box center [224, 225] width 68 height 181
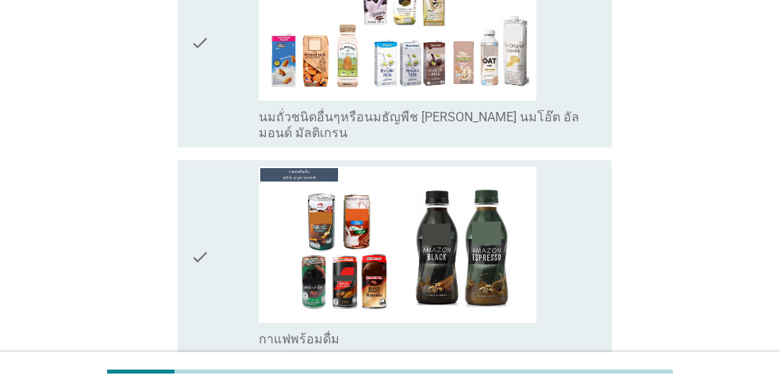
scroll to position [952, 0]
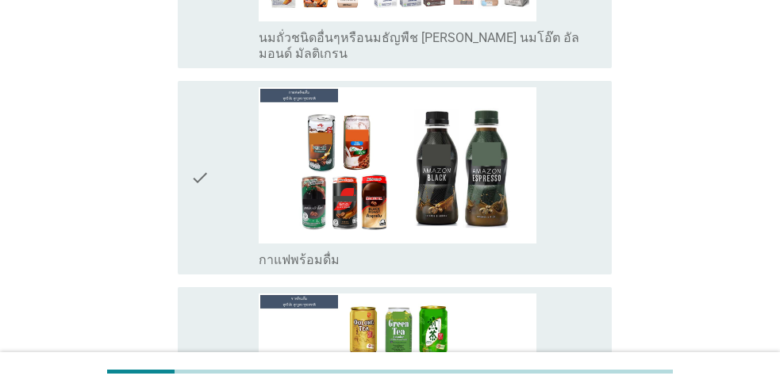
click at [218, 165] on div "check" at bounding box center [224, 177] width 68 height 181
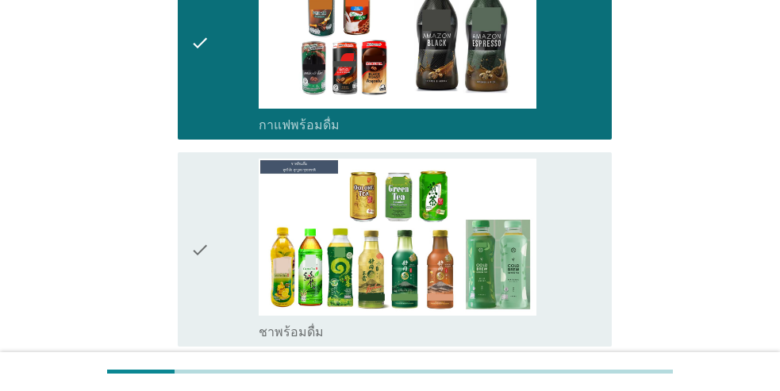
scroll to position [1111, 0]
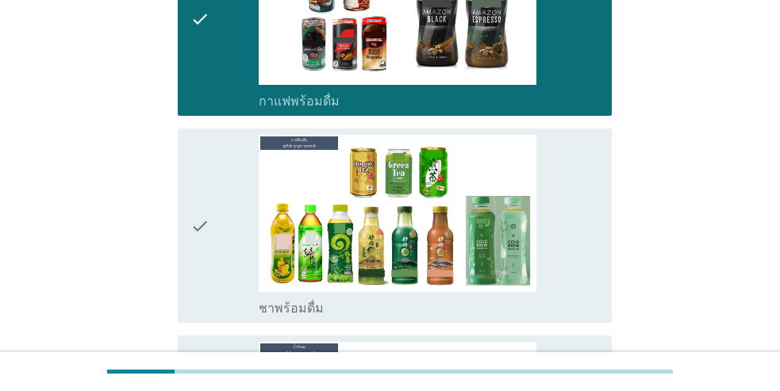
click at [236, 190] on div "check" at bounding box center [224, 225] width 68 height 181
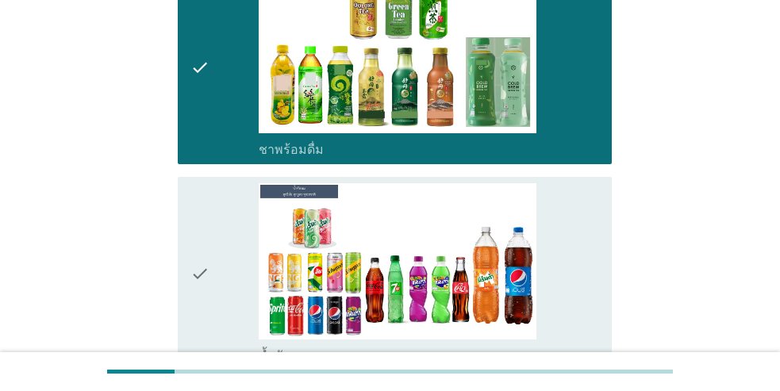
scroll to position [1428, 0]
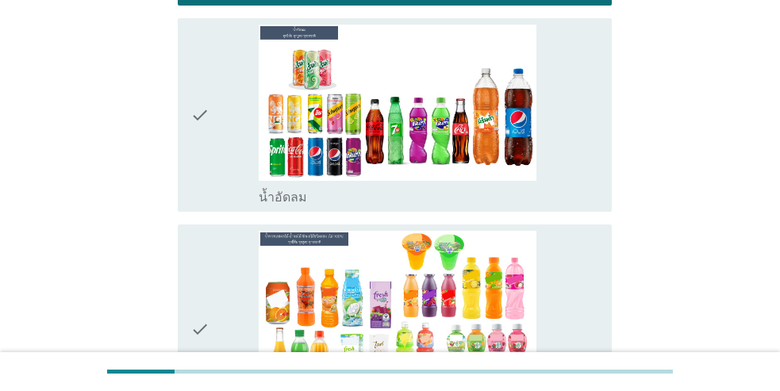
click at [223, 153] on div "check" at bounding box center [224, 115] width 68 height 181
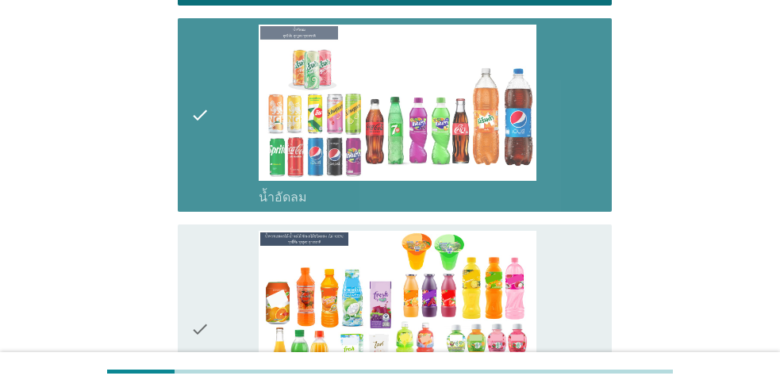
scroll to position [1587, 0]
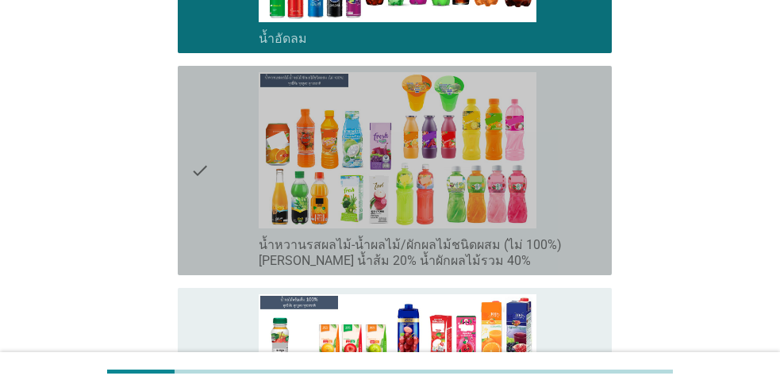
click at [233, 170] on div "check" at bounding box center [224, 170] width 68 height 197
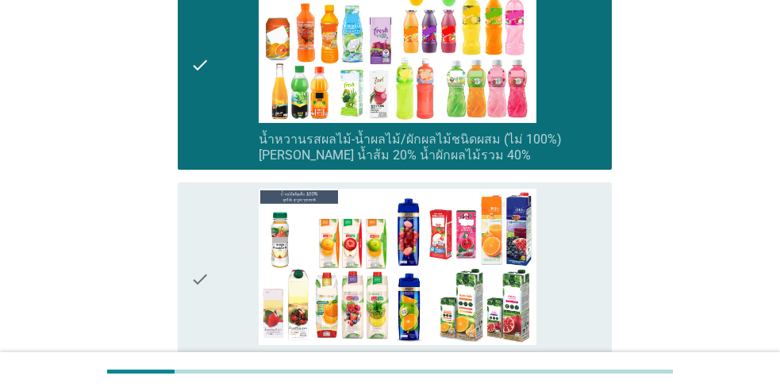
scroll to position [1746, 0]
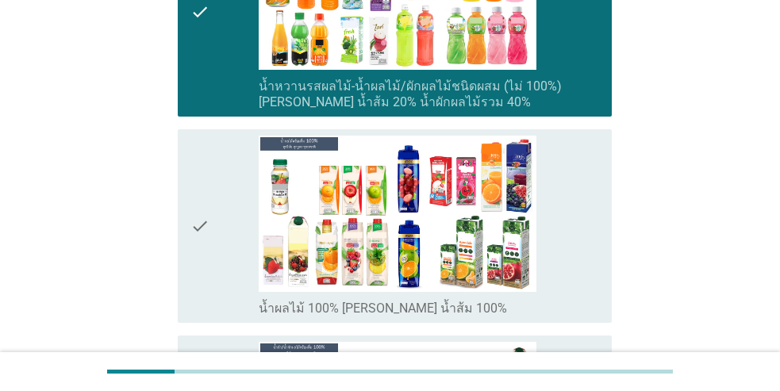
click at [233, 170] on div "check" at bounding box center [224, 226] width 68 height 181
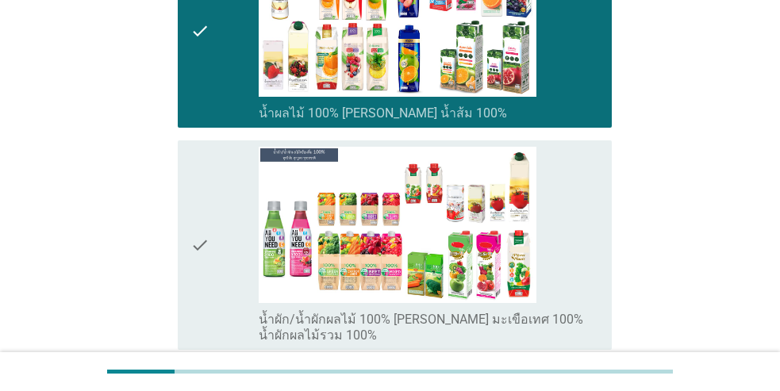
scroll to position [1984, 0]
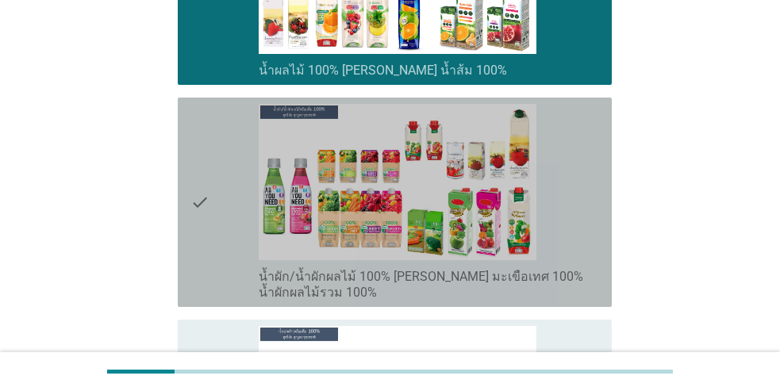
click at [233, 170] on div "check" at bounding box center [224, 202] width 68 height 197
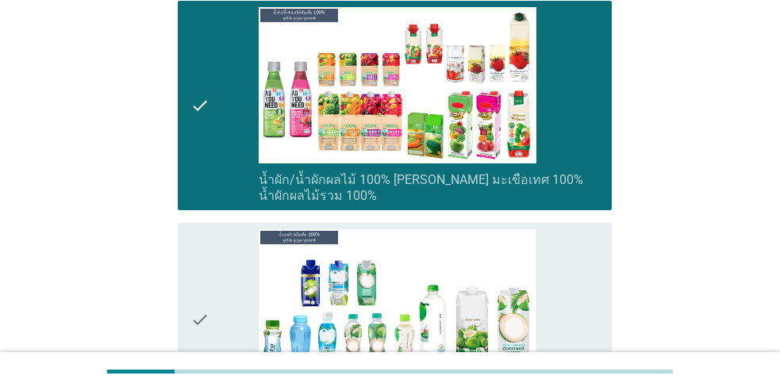
scroll to position [2143, 0]
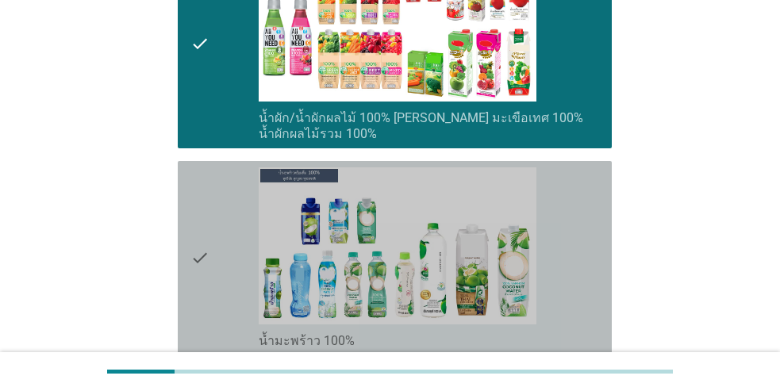
click at [234, 183] on div "check" at bounding box center [224, 257] width 68 height 181
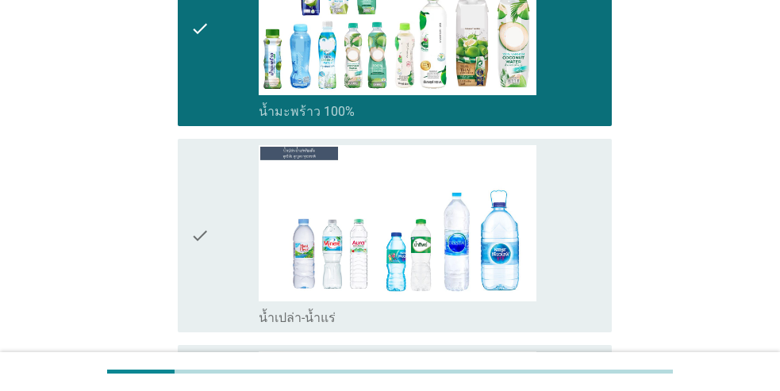
scroll to position [2460, 0]
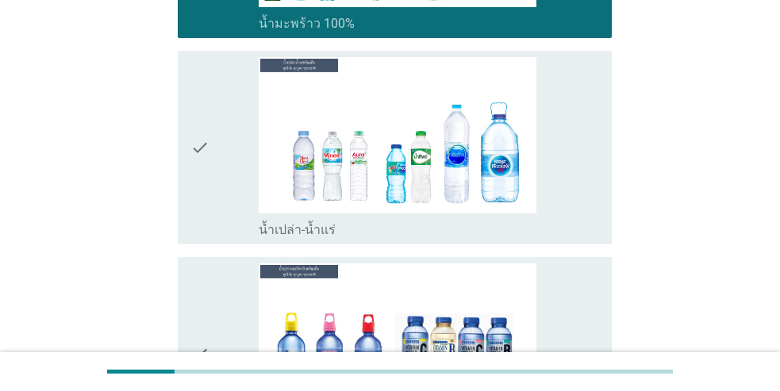
click at [232, 183] on div "check" at bounding box center [224, 147] width 68 height 181
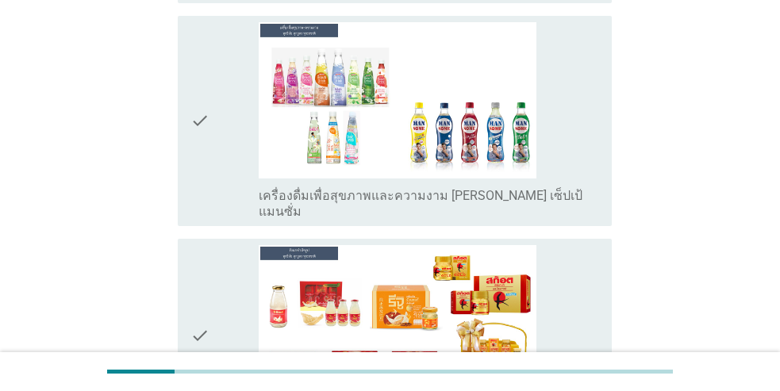
scroll to position [3492, 0]
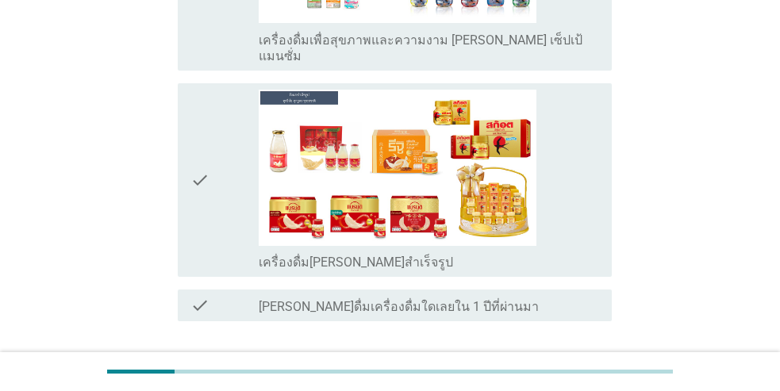
click at [549, 369] on div "ต่อไป" at bounding box center [570, 378] width 44 height 19
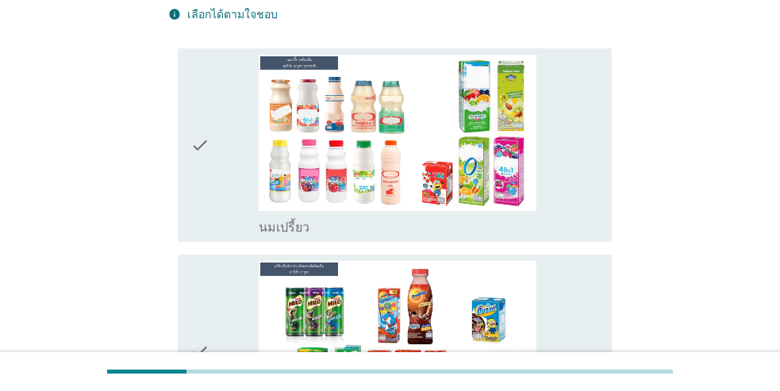
scroll to position [159, 0]
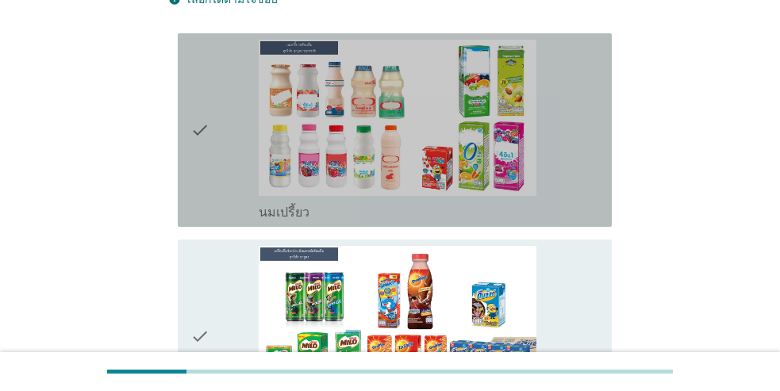
click at [217, 143] on div "check" at bounding box center [224, 130] width 68 height 181
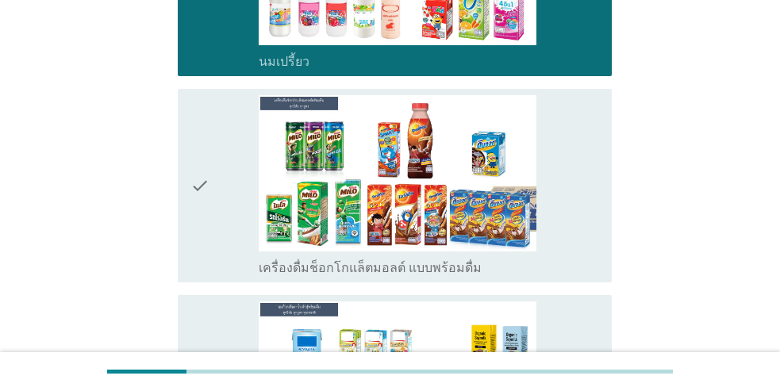
scroll to position [317, 0]
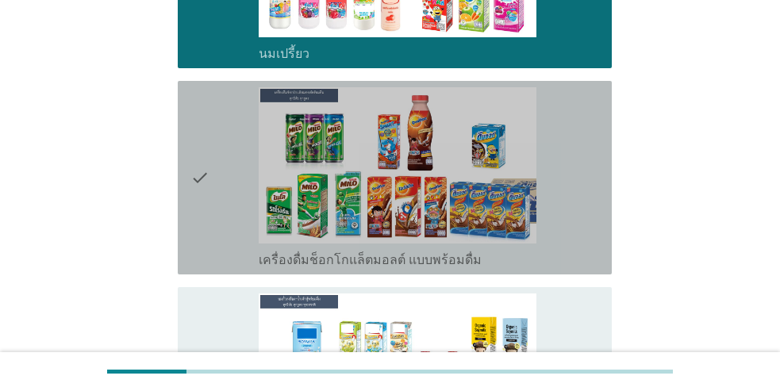
click at [217, 144] on div "check" at bounding box center [224, 177] width 68 height 181
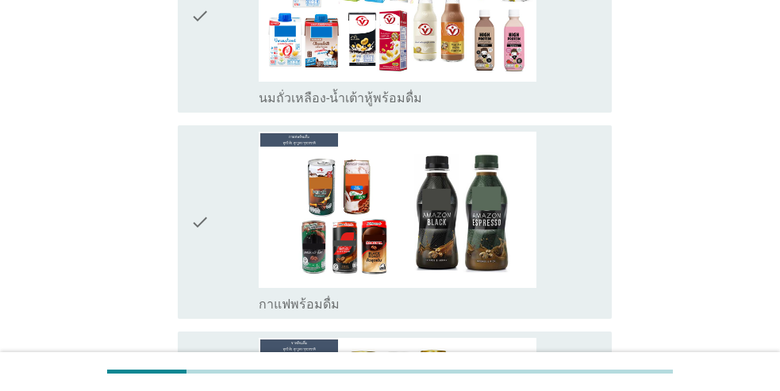
scroll to position [714, 0]
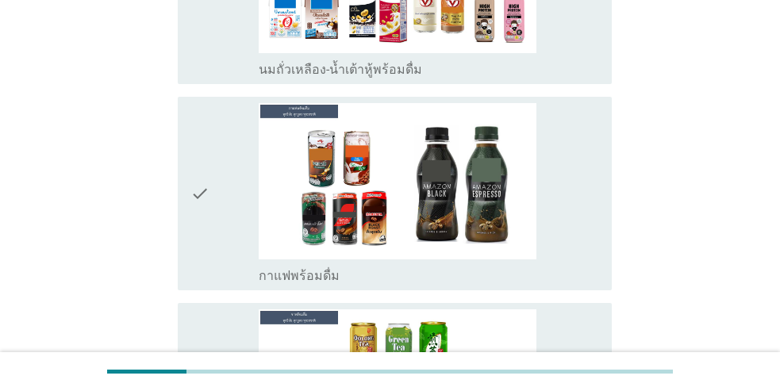
click at [233, 179] on div "check" at bounding box center [224, 193] width 68 height 181
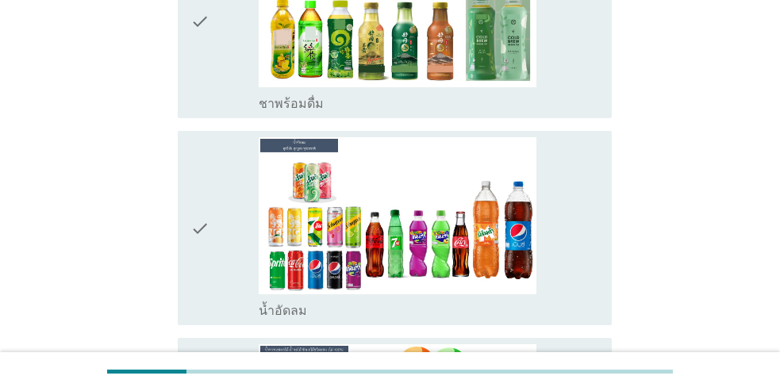
scroll to position [1111, 0]
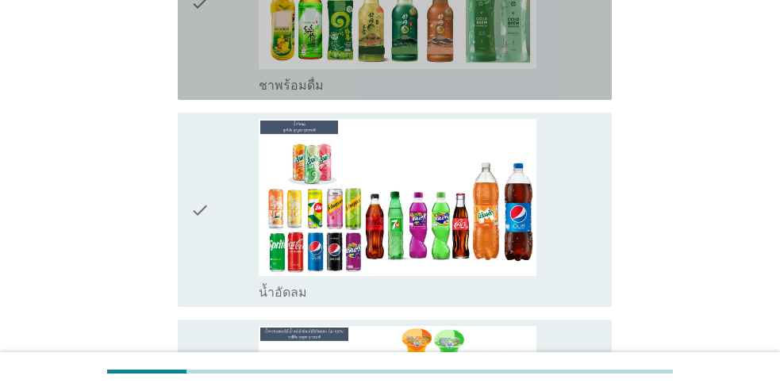
click at [239, 50] on div "check" at bounding box center [224, 3] width 68 height 181
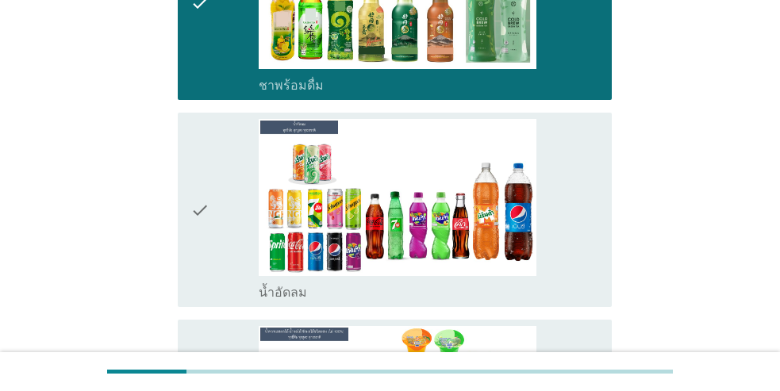
click at [229, 181] on div "check" at bounding box center [224, 209] width 68 height 181
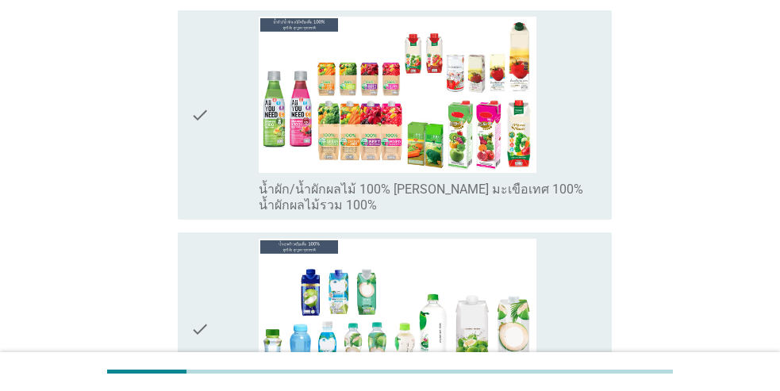
scroll to position [1984, 0]
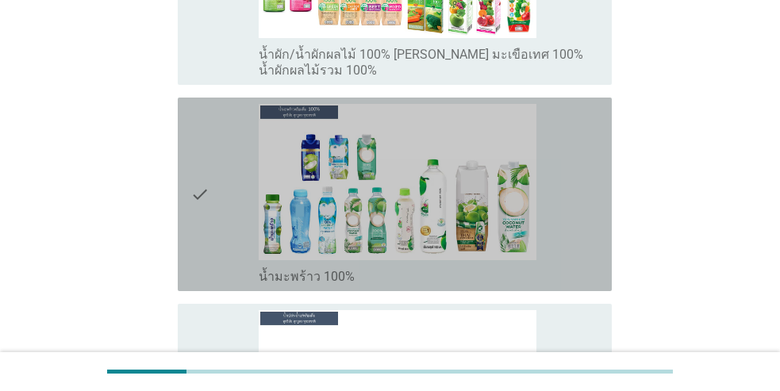
click at [229, 181] on div "check" at bounding box center [224, 194] width 68 height 181
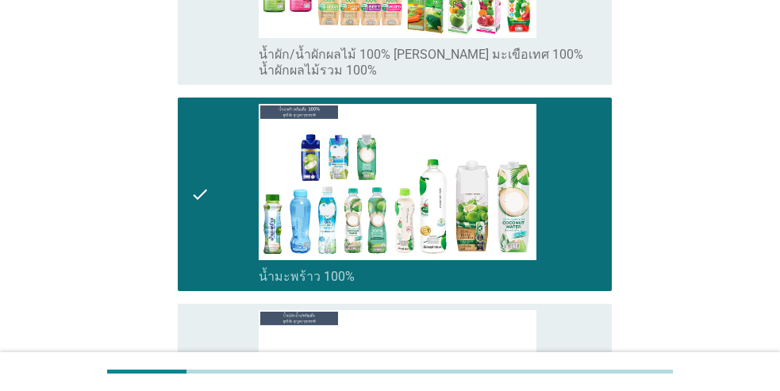
scroll to position [2063, 0]
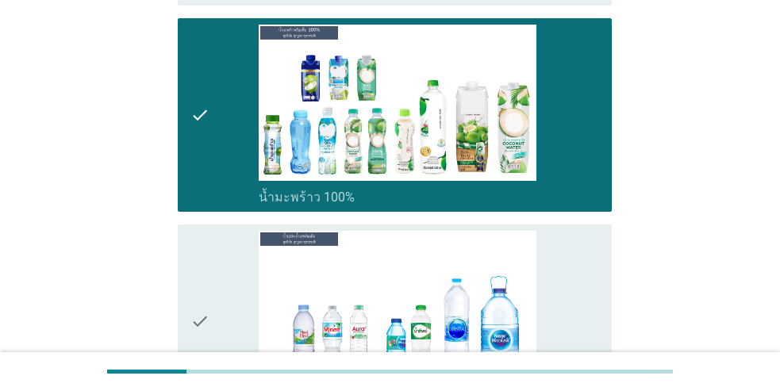
click at [215, 154] on div "check" at bounding box center [224, 115] width 68 height 181
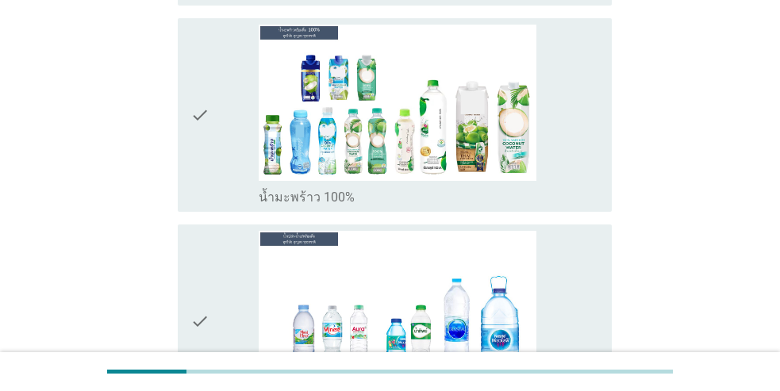
scroll to position [2292, 0]
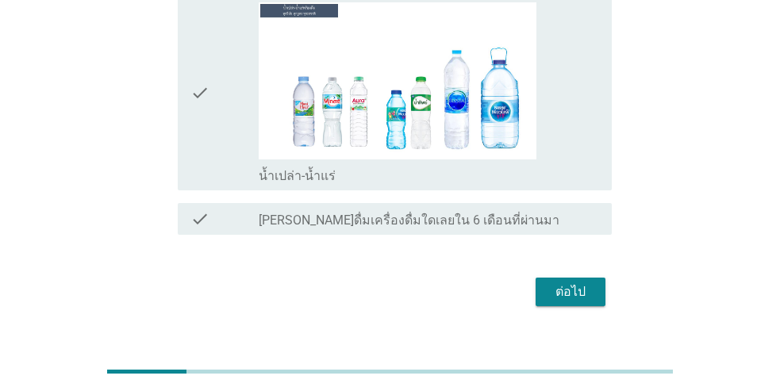
click at [223, 114] on div "check" at bounding box center [224, 92] width 68 height 181
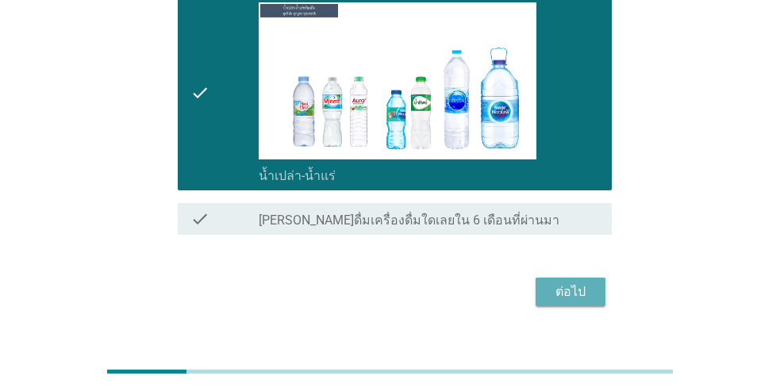
click at [562, 282] on div "ต่อไป" at bounding box center [570, 291] width 44 height 19
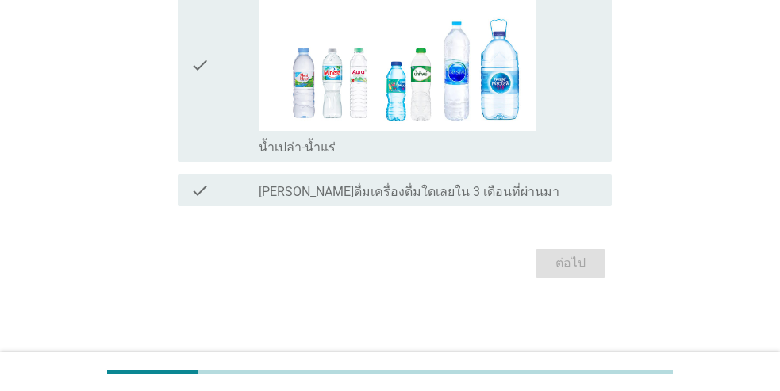
scroll to position [0, 0]
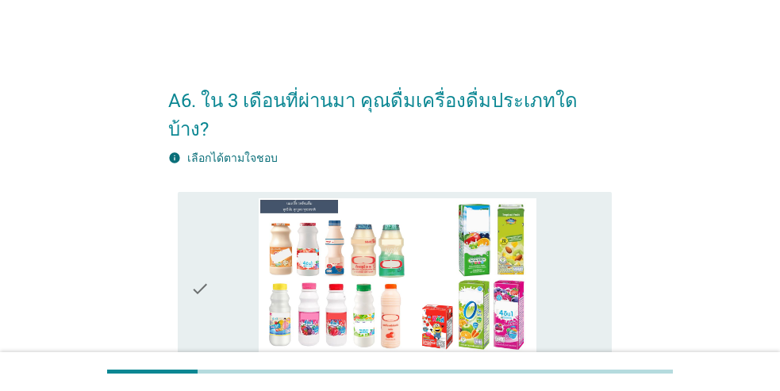
click at [212, 227] on div "check" at bounding box center [224, 288] width 68 height 181
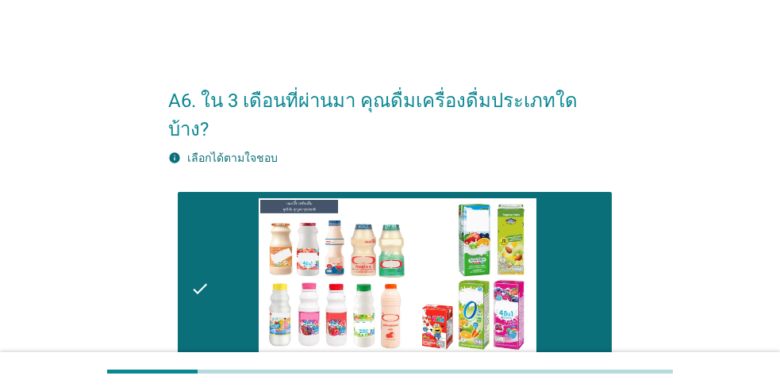
scroll to position [238, 0]
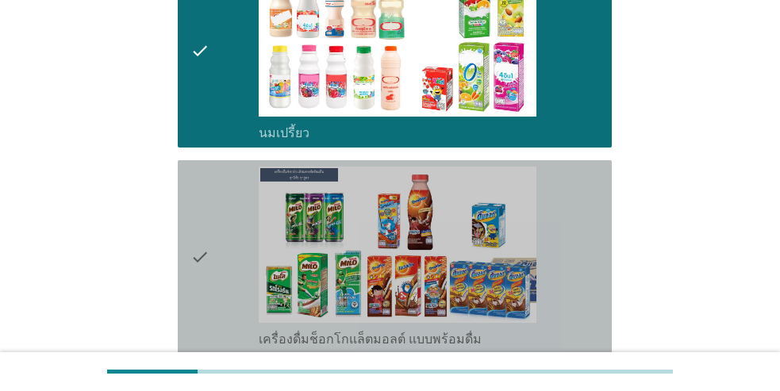
click at [212, 227] on div "check" at bounding box center [224, 257] width 68 height 181
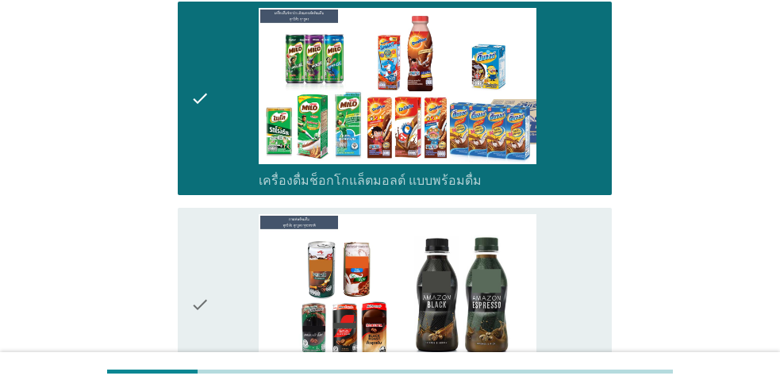
scroll to position [476, 0]
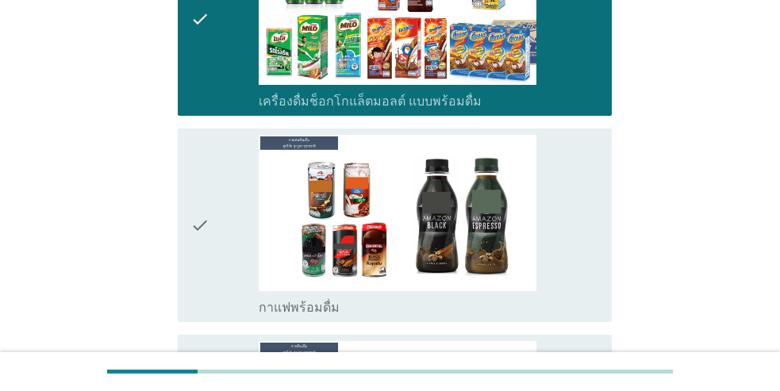
click at [211, 225] on div "check" at bounding box center [224, 225] width 68 height 181
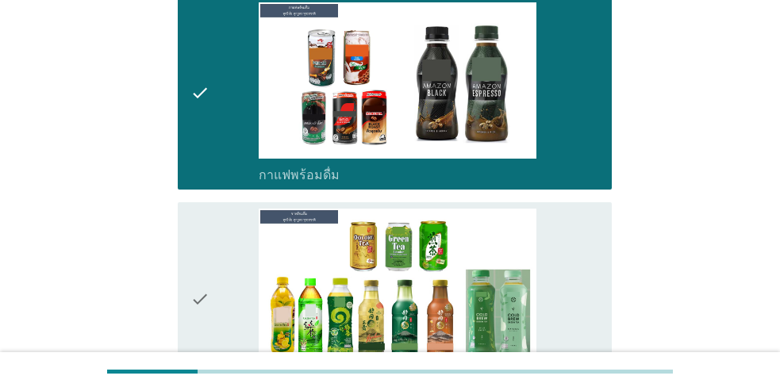
scroll to position [714, 0]
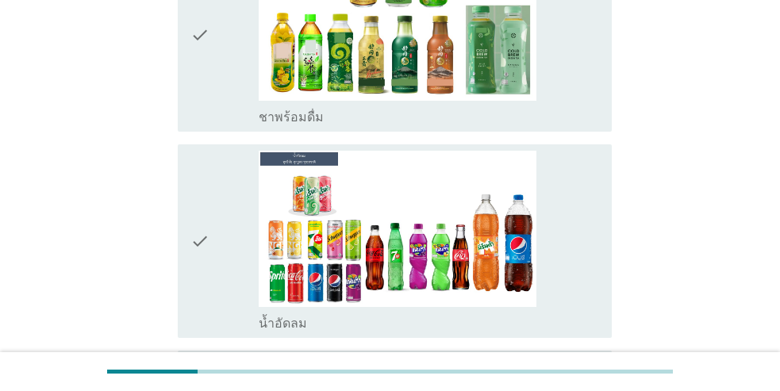
click at [208, 218] on icon "check" at bounding box center [199, 241] width 19 height 181
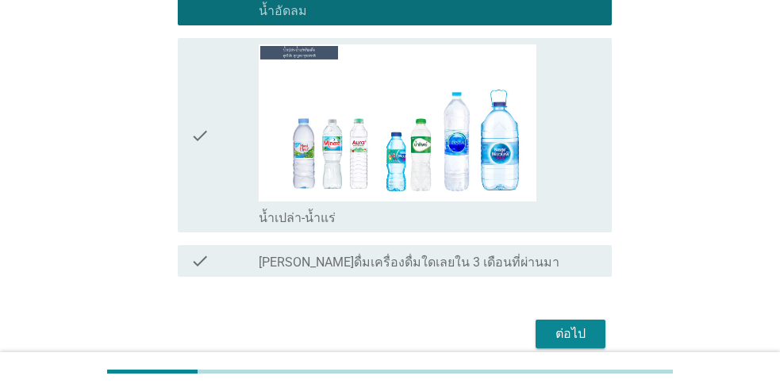
scroll to position [1190, 0]
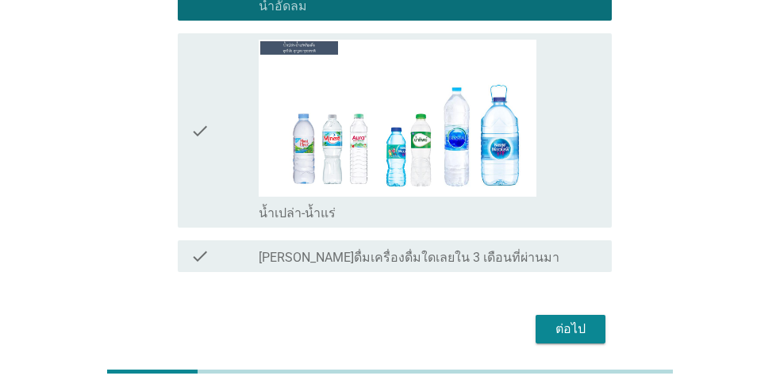
click at [211, 167] on div "check" at bounding box center [224, 130] width 68 height 181
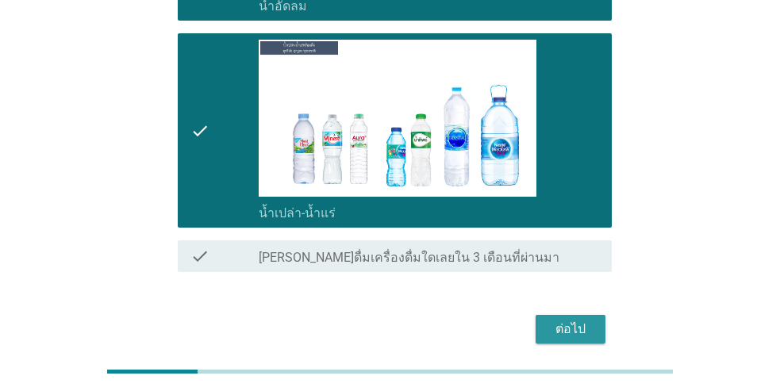
click at [571, 320] on div "ต่อไป" at bounding box center [570, 329] width 44 height 19
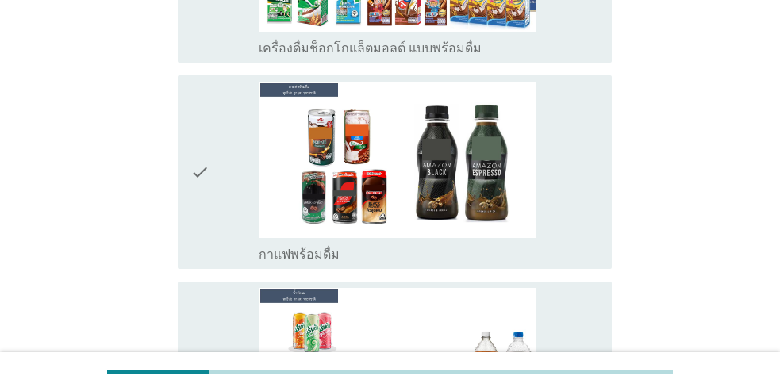
scroll to position [555, 0]
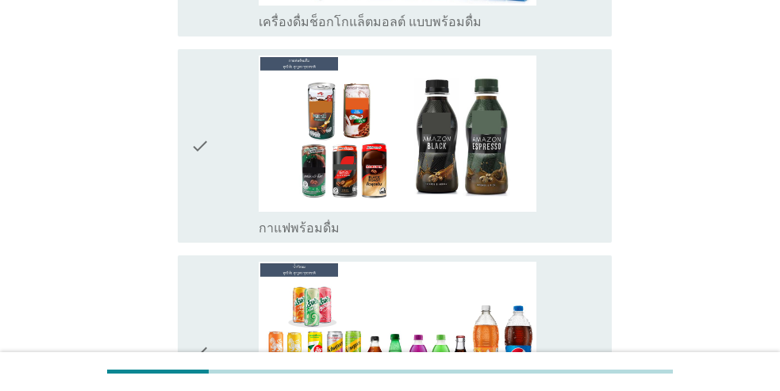
click at [232, 154] on div "check" at bounding box center [224, 146] width 68 height 181
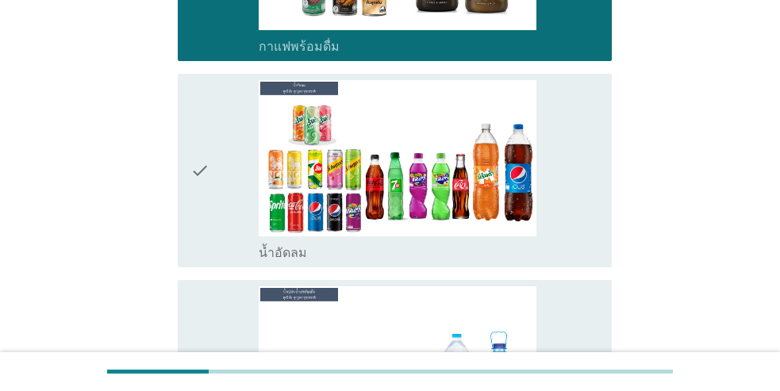
scroll to position [794, 0]
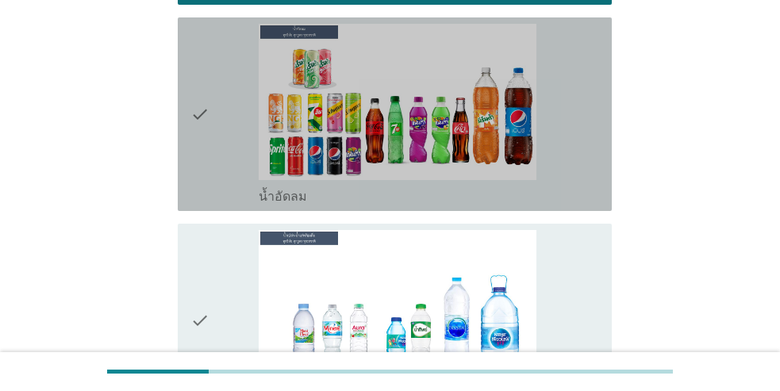
click at [232, 140] on div "check" at bounding box center [224, 114] width 68 height 181
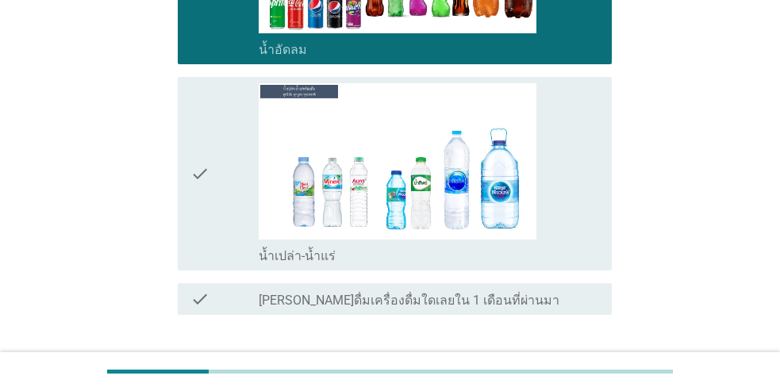
scroll to position [952, 0]
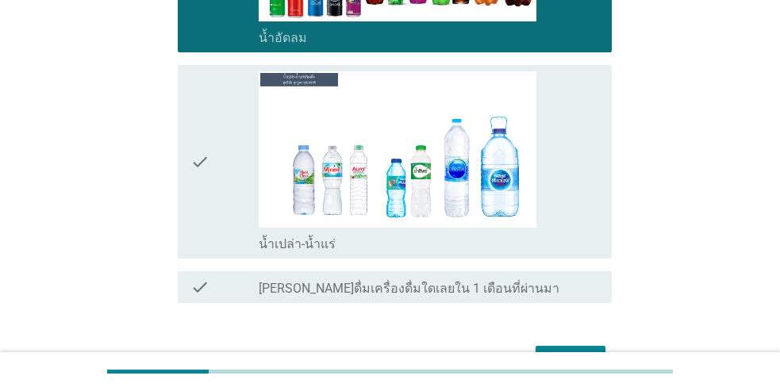
click at [232, 140] on div "check" at bounding box center [224, 161] width 68 height 181
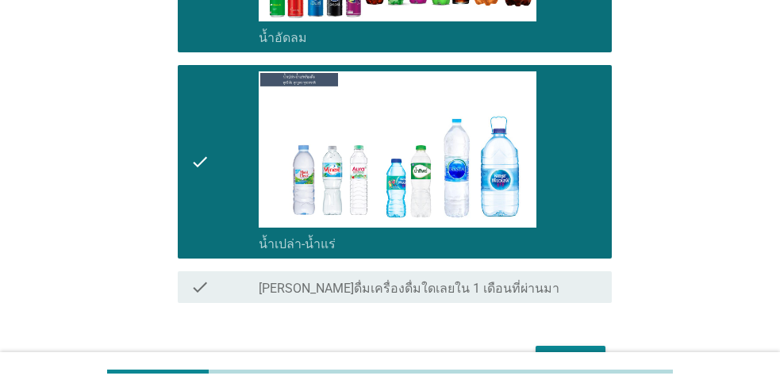
scroll to position [1021, 0]
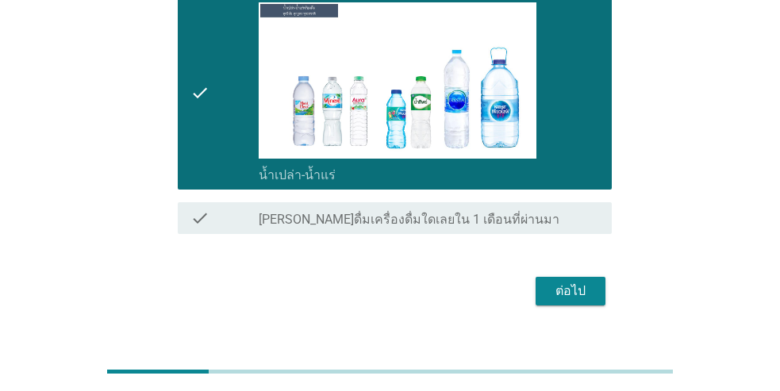
click at [577, 282] on div "ต่อไป" at bounding box center [570, 291] width 44 height 19
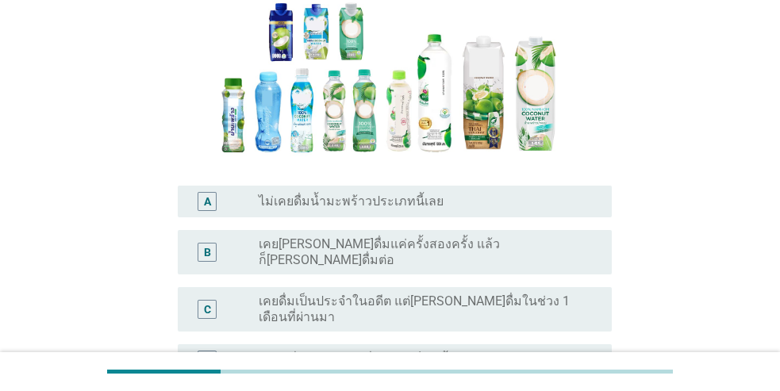
scroll to position [238, 0]
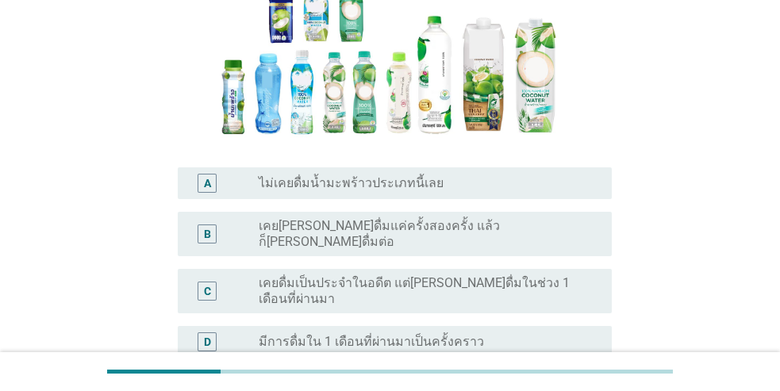
click at [340, 227] on label "เคย[PERSON_NAME]ดื่มแค่ครั้งสองครั้ง แล้วก็[PERSON_NAME]ดื่มต่อ" at bounding box center [423, 234] width 328 height 32
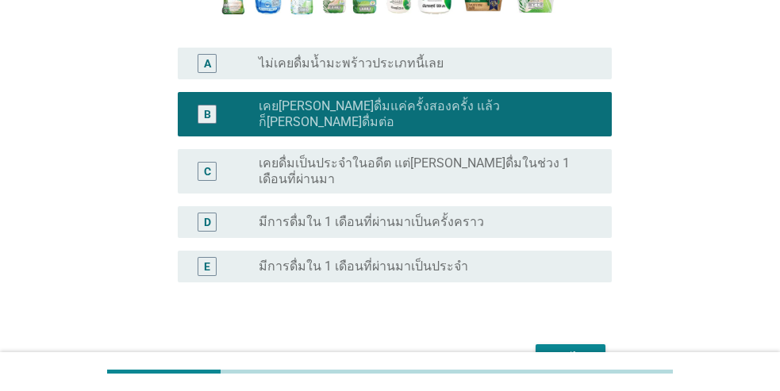
scroll to position [428, 0]
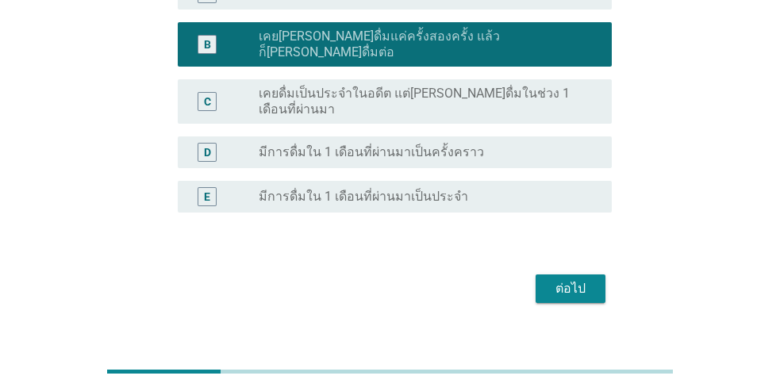
click at [555, 279] on div "ต่อไป" at bounding box center [570, 288] width 44 height 19
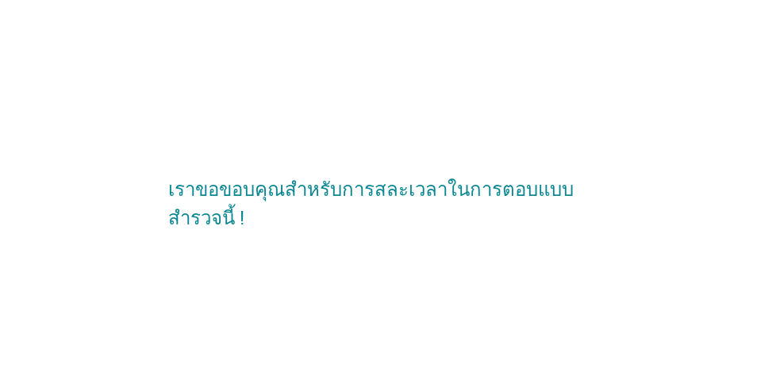
scroll to position [0, 0]
